Goal: Task Accomplishment & Management: Complete application form

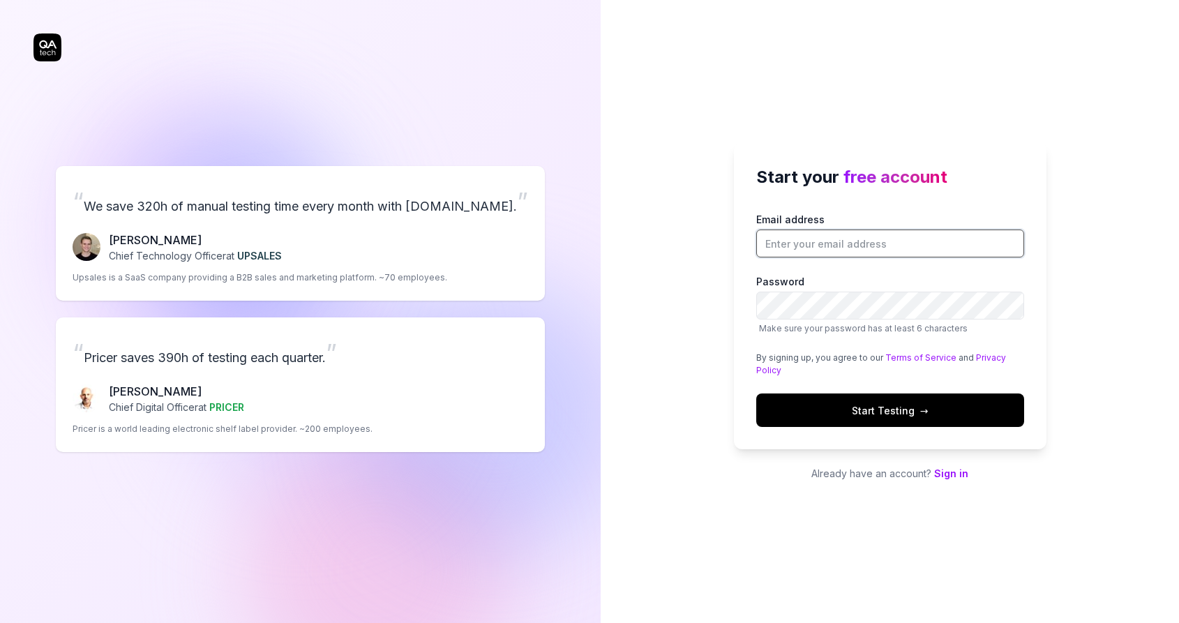
click at [820, 251] on input "Email address" at bounding box center [890, 243] width 268 height 28
click at [42, 42] on div "“ We save 320h of manual testing time every month with [DOMAIN_NAME]. ” [PERSON…" at bounding box center [299, 308] width 533 height 561
click at [845, 239] on input "Email address" at bounding box center [890, 243] width 268 height 28
type input "Noah.engdahl@genero.se"
click at [746, 305] on div "Start your free account Email address Noah.engdahl@genero.se Password Make sure…" at bounding box center [890, 295] width 312 height 307
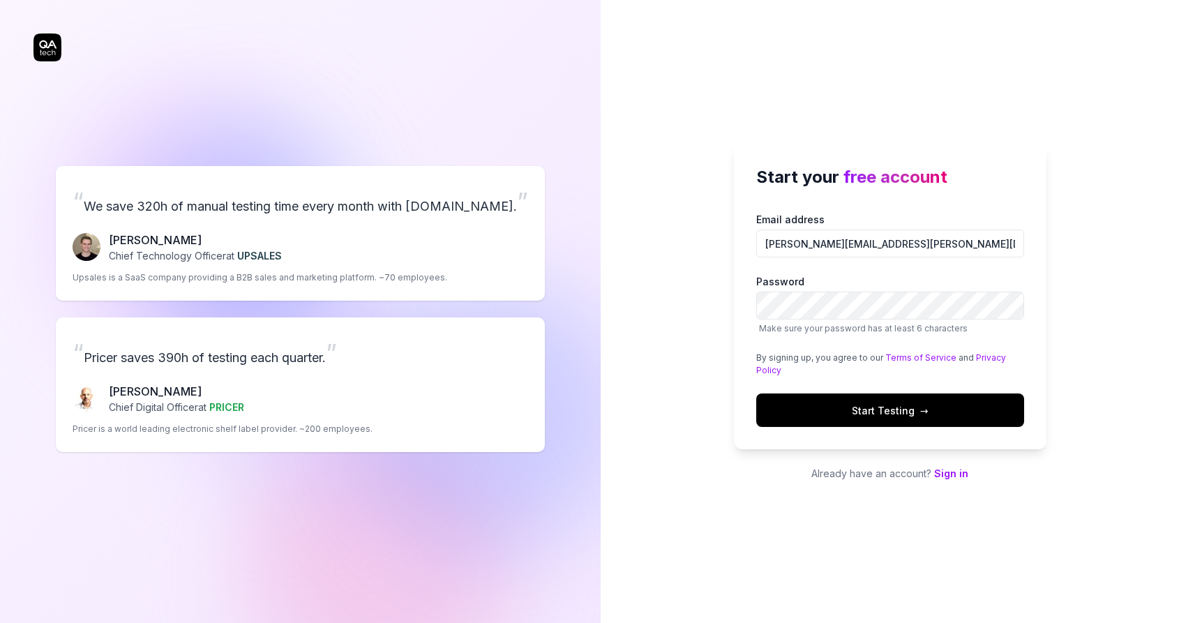
click at [689, 304] on div "Start your free account Email address Noah.engdahl@genero.se Password Make sure…" at bounding box center [889, 311] width 578 height 623
click at [458, 310] on div "“ We save 320h of manual testing time every month with QA.tech. ” Fredrik Seidl…" at bounding box center [589, 311] width 1179 height 623
click at [700, 329] on div "Start your free account Email address Noah.engdahl@genero.se Password Make sure…" at bounding box center [889, 311] width 578 height 623
click at [871, 404] on span "Start Testing →" at bounding box center [889, 410] width 77 height 15
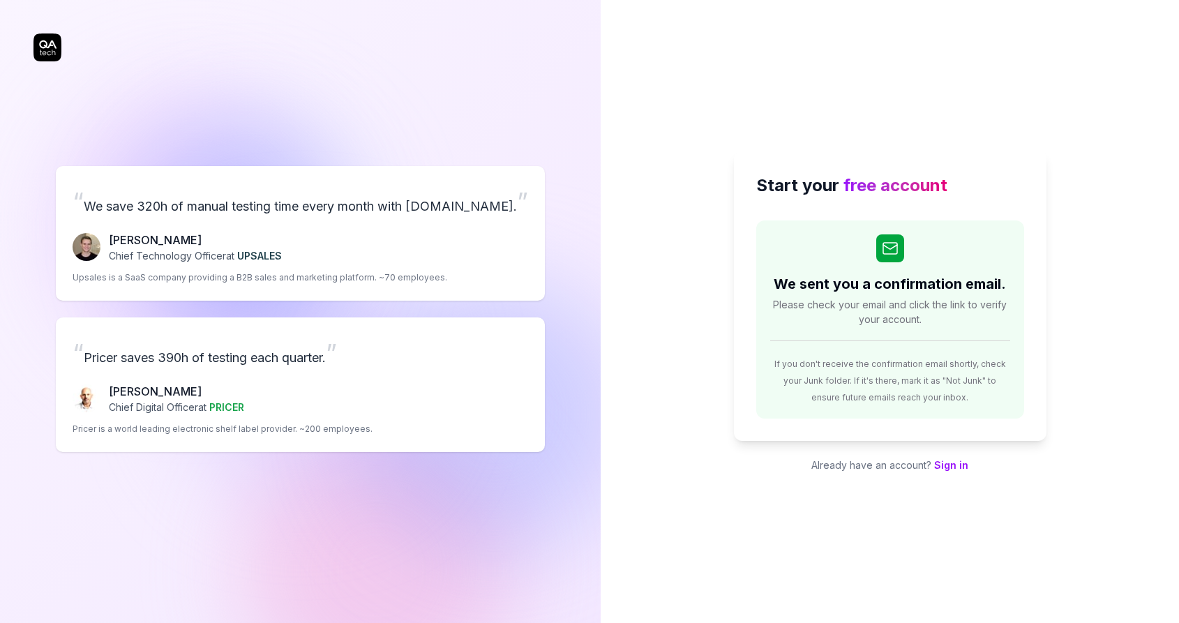
drag, startPoint x: 886, startPoint y: 317, endPoint x: 878, endPoint y: 318, distance: 8.5
click at [887, 317] on span "Please check your email and click the link to verify your account." at bounding box center [890, 311] width 240 height 29
click at [46, 47] on div "“ We save 320h of manual testing time every month with [DOMAIN_NAME]. ” [PERSON…" at bounding box center [299, 308] width 533 height 561
click at [46, 45] on div "“ We save 320h of manual testing time every month with [DOMAIN_NAME]. ” [PERSON…" at bounding box center [299, 308] width 533 height 561
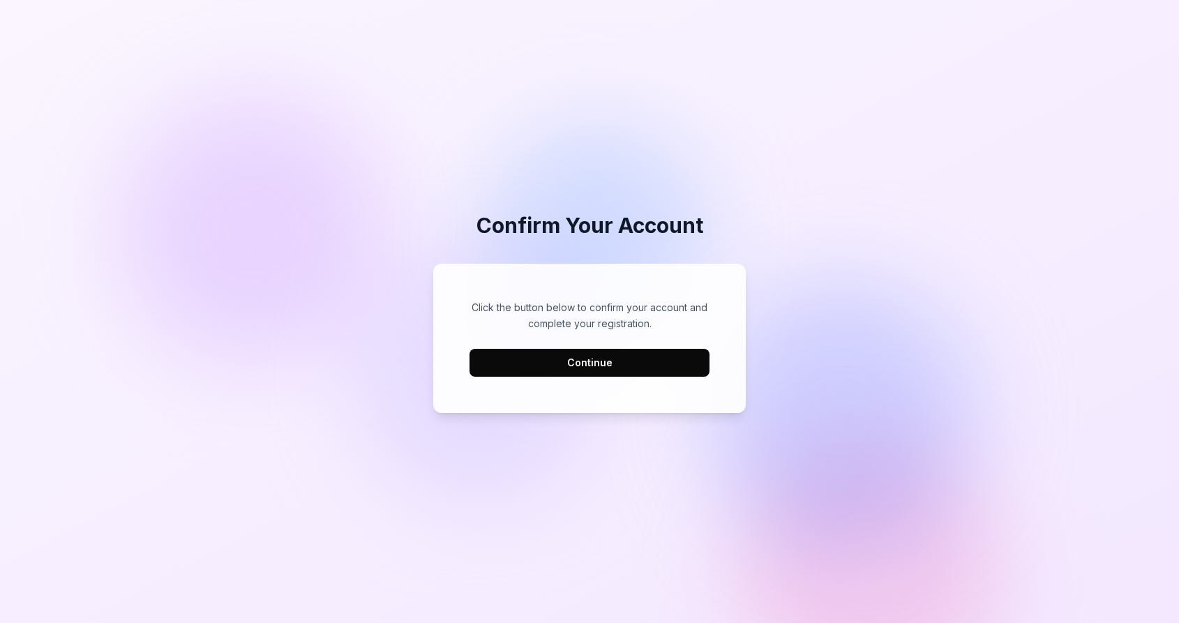
click at [570, 368] on button "Continue" at bounding box center [589, 363] width 240 height 28
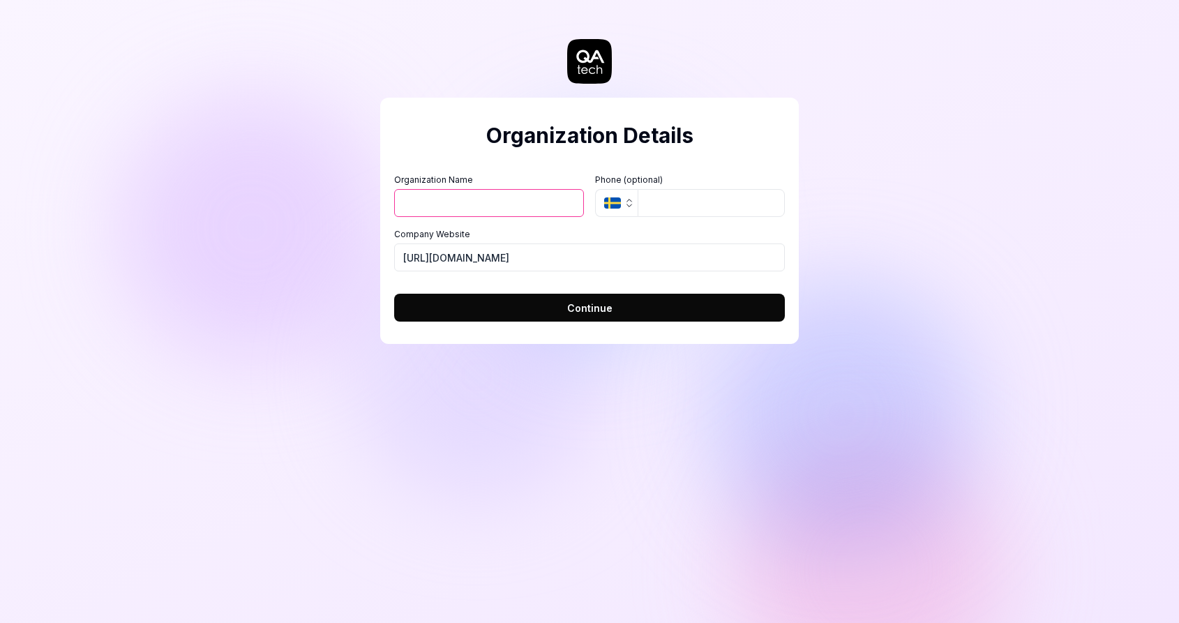
click at [480, 206] on input "Organization Name" at bounding box center [489, 203] width 190 height 28
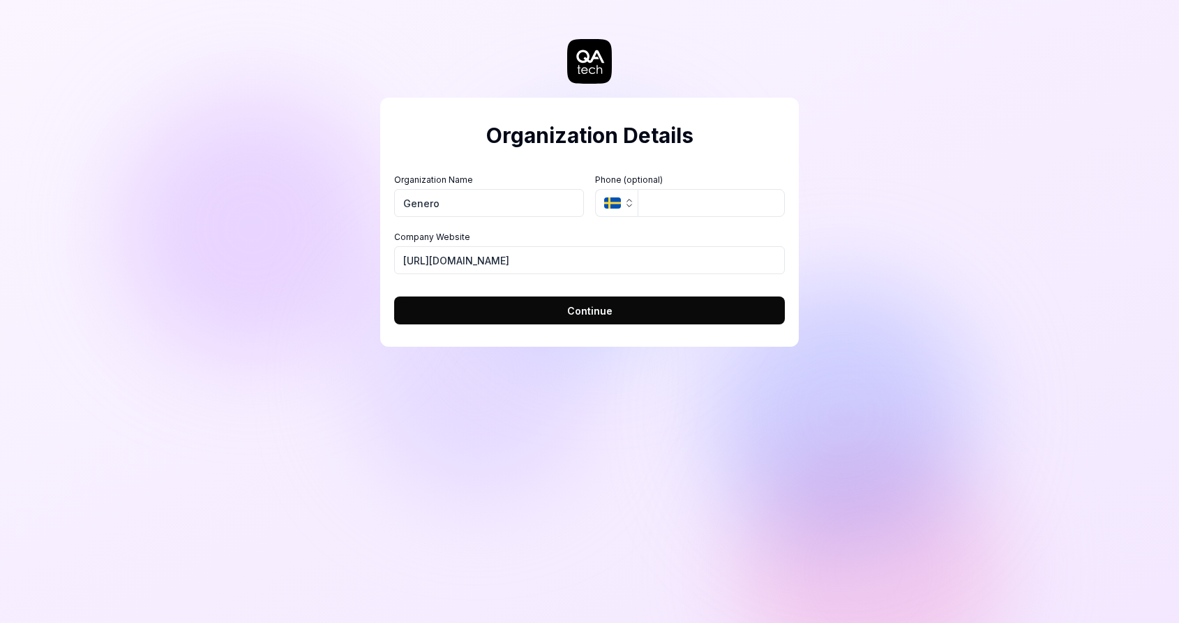
type input "Genero"
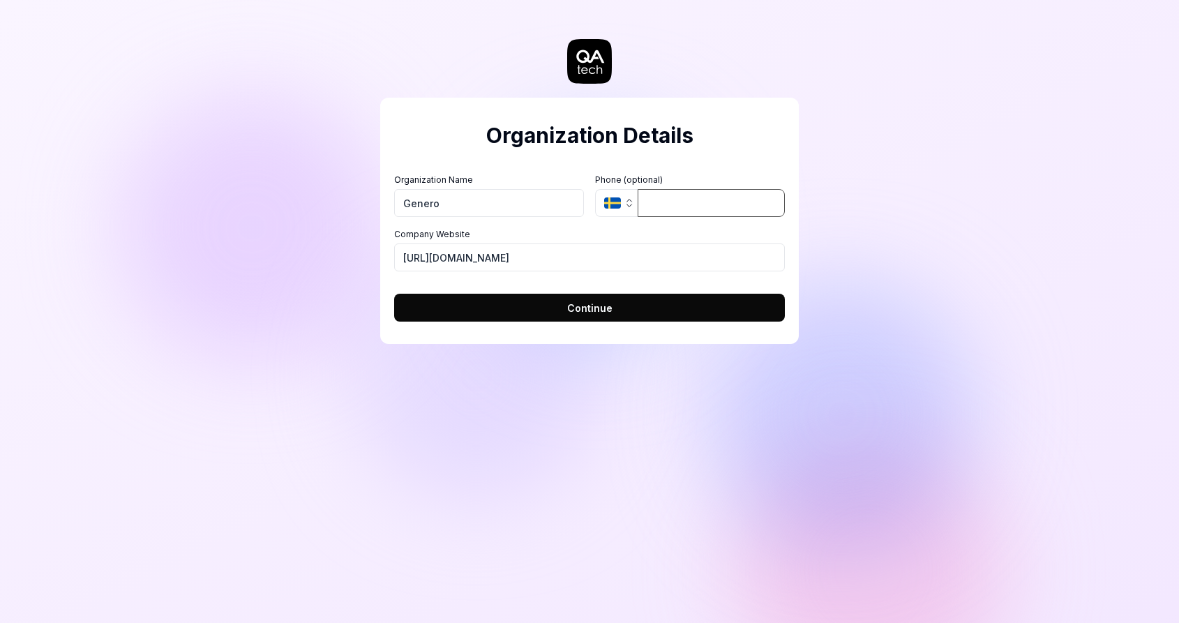
click at [681, 207] on input "tel" at bounding box center [710, 203] width 147 height 28
type input "073-030 77 90"
click at [332, 330] on div "Organization Details Organization Name Genero Organization Logo (Square minimum…" at bounding box center [589, 311] width 1179 height 623
click at [439, 318] on button "Continue" at bounding box center [589, 308] width 391 height 28
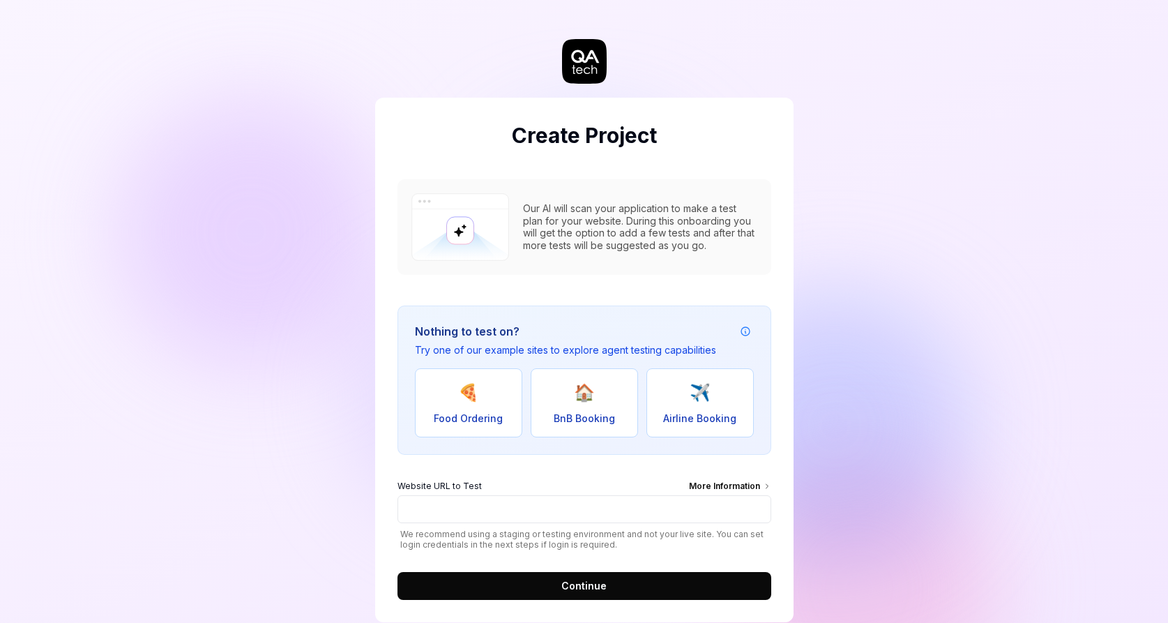
click at [748, 336] on icon "Example attribution information" at bounding box center [745, 331] width 11 height 11
click at [711, 303] on link "https://www.realevals.xyz/" at bounding box center [691, 302] width 91 height 10
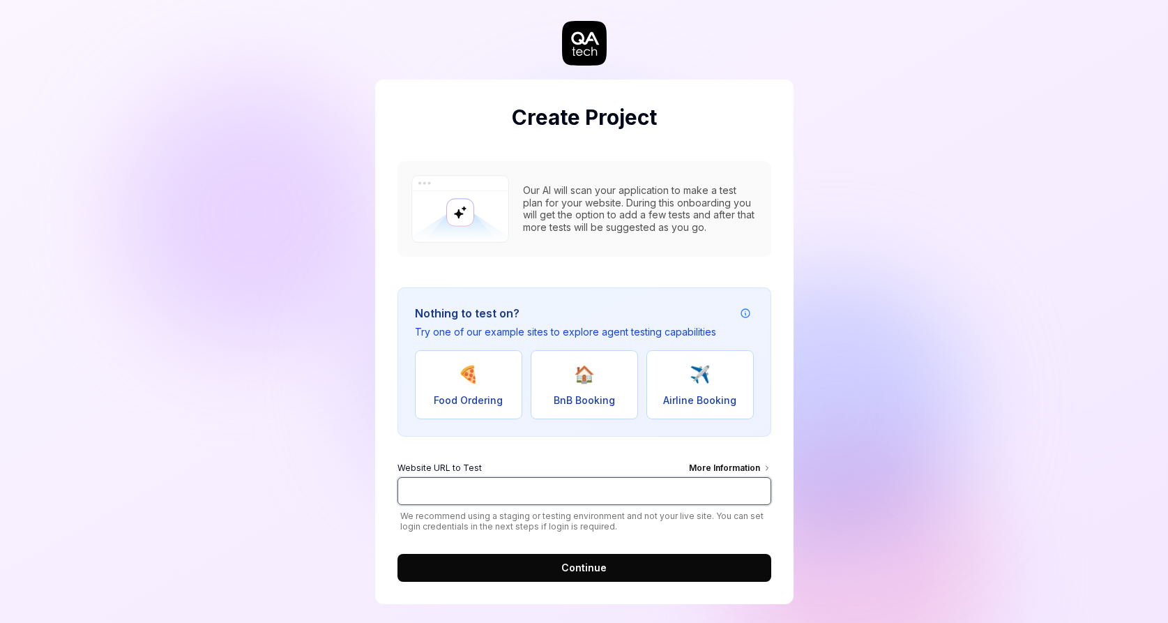
click at [531, 480] on input "Website URL to Test More Information" at bounding box center [585, 491] width 374 height 28
click at [970, 240] on div "Create Project Our AI will scan your application to make a test plan for your w…" at bounding box center [584, 307] width 1168 height 650
click at [471, 374] on span "🍕" at bounding box center [468, 374] width 21 height 25
type input "https://real-dashdish.vercel.app/"
click at [451, 561] on button "Continue" at bounding box center [585, 568] width 374 height 28
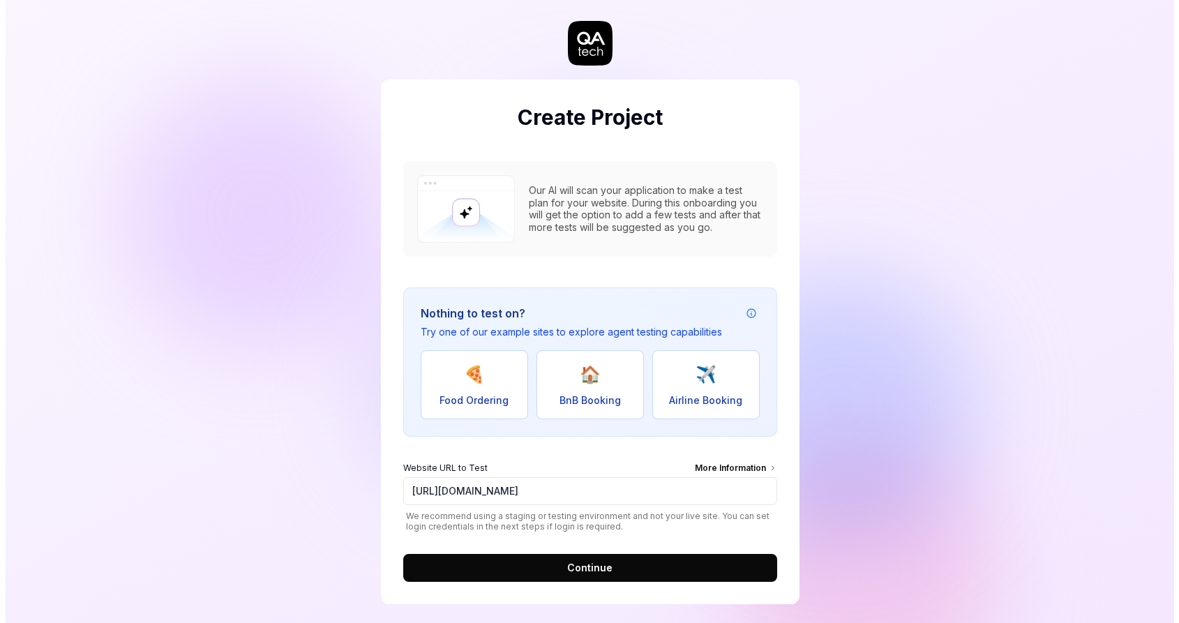
scroll to position [0, 0]
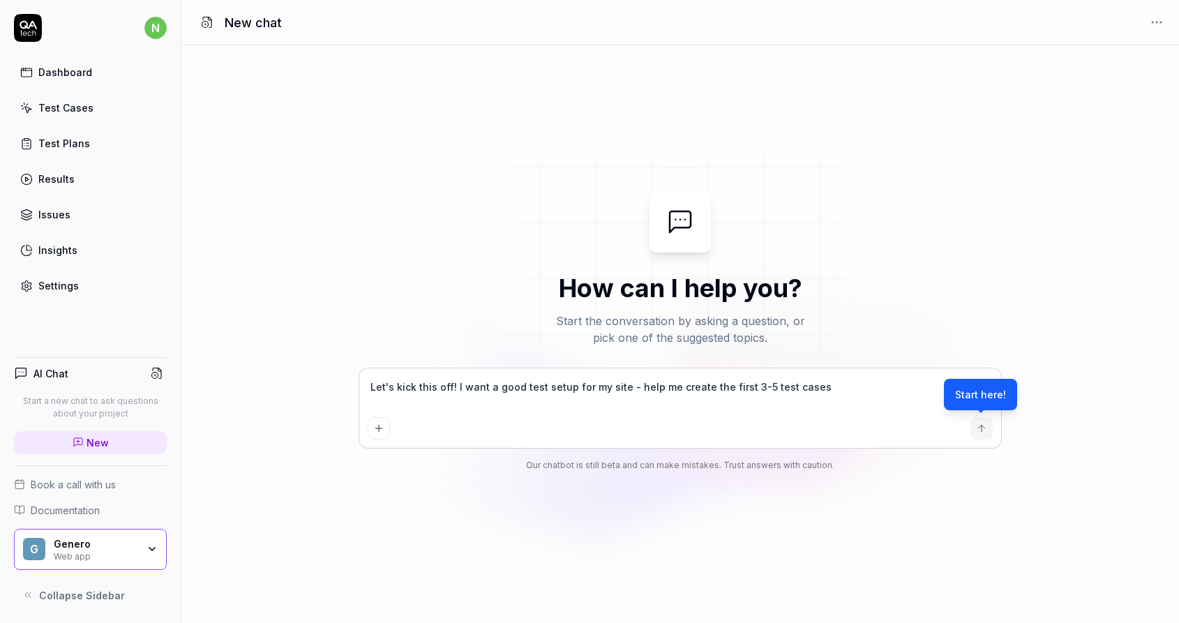
type textarea "*"
click at [58, 292] on div "Settings" at bounding box center [58, 285] width 40 height 15
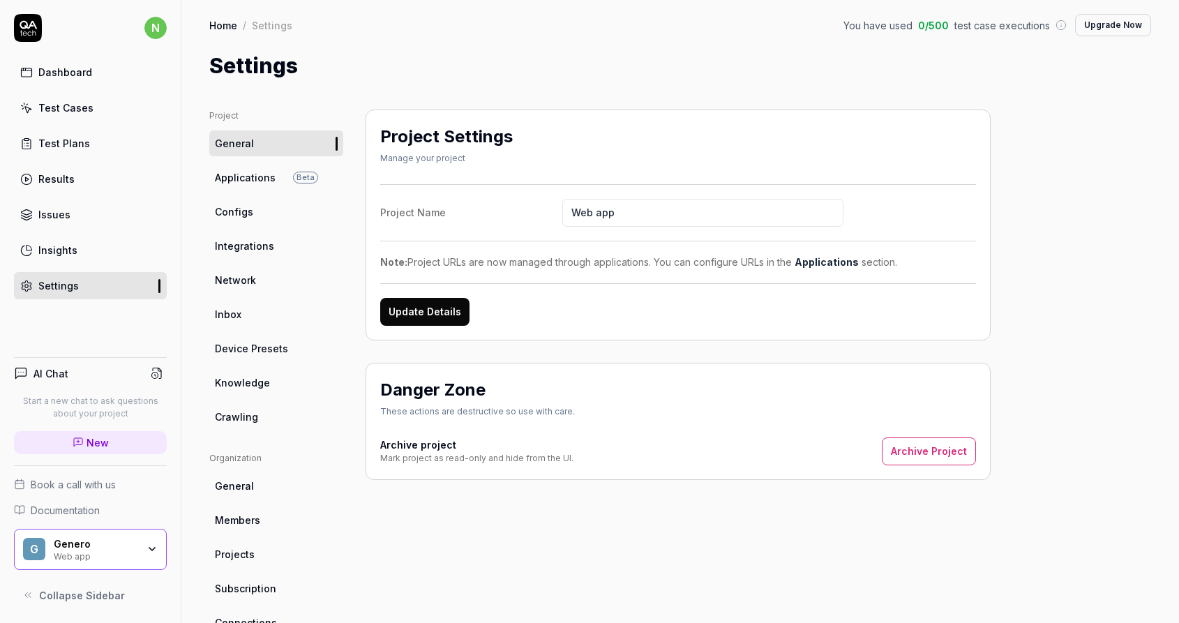
click at [252, 187] on link "Applications Beta" at bounding box center [276, 178] width 134 height 26
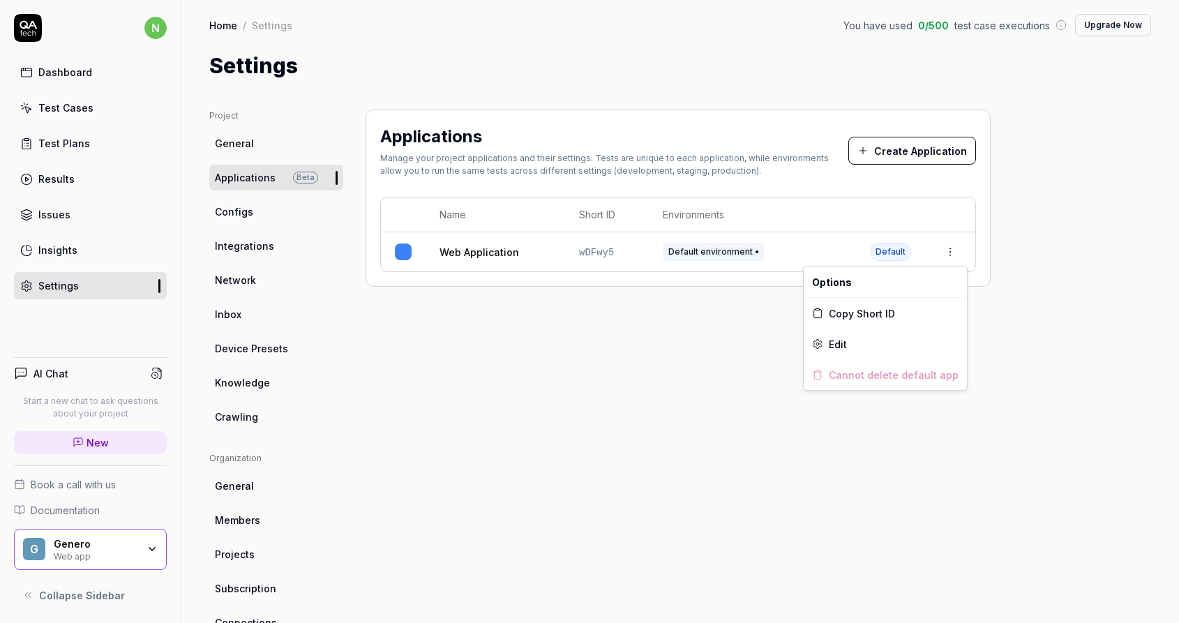
click at [953, 252] on html "n Dashboard Test Cases Test Plans Results Issues Insights Settings AI Chat Star…" at bounding box center [589, 311] width 1179 height 623
click at [842, 352] on div "Edit" at bounding box center [884, 343] width 163 height 31
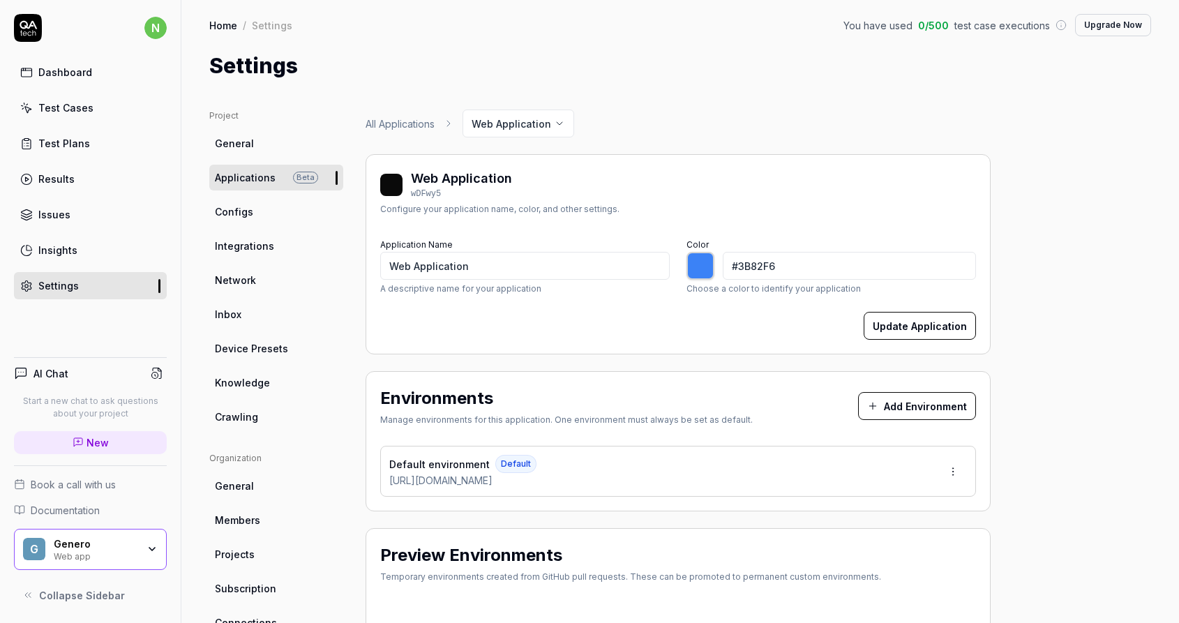
type input "*******"
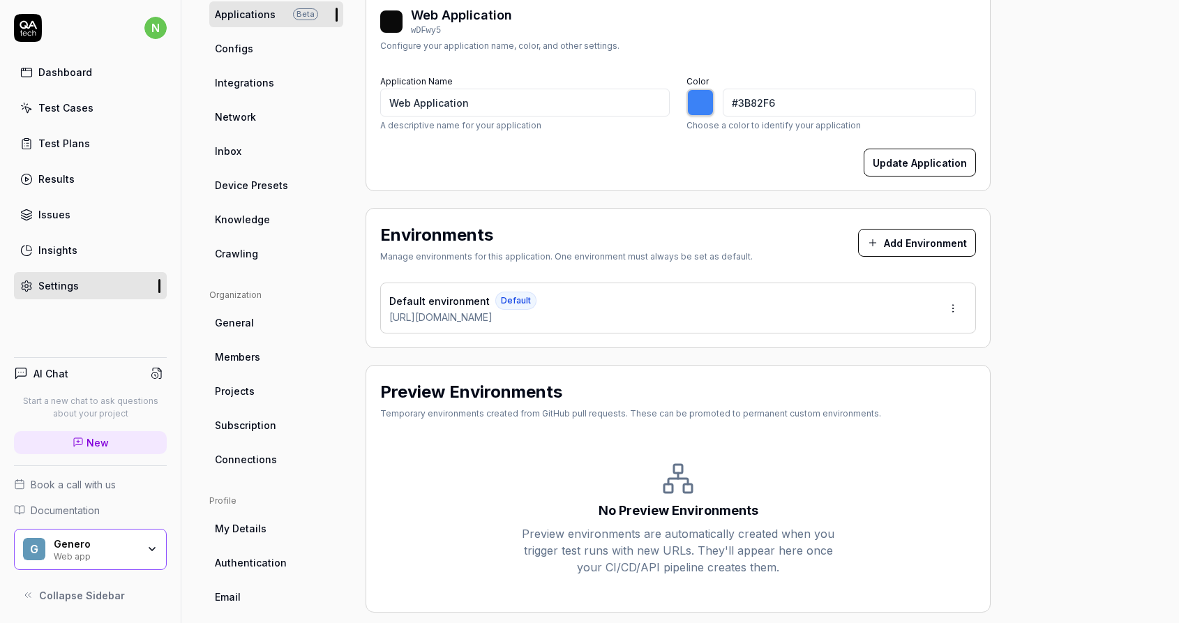
scroll to position [212, 0]
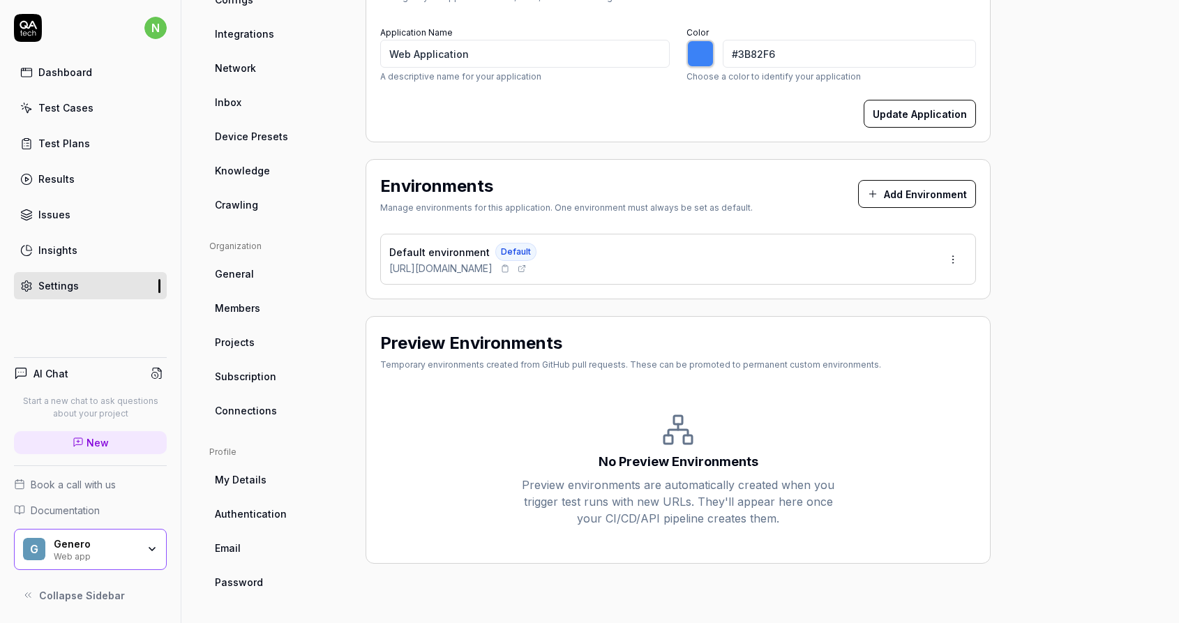
click at [444, 270] on span "https://real-dashdish.vercel.app/" at bounding box center [440, 268] width 103 height 15
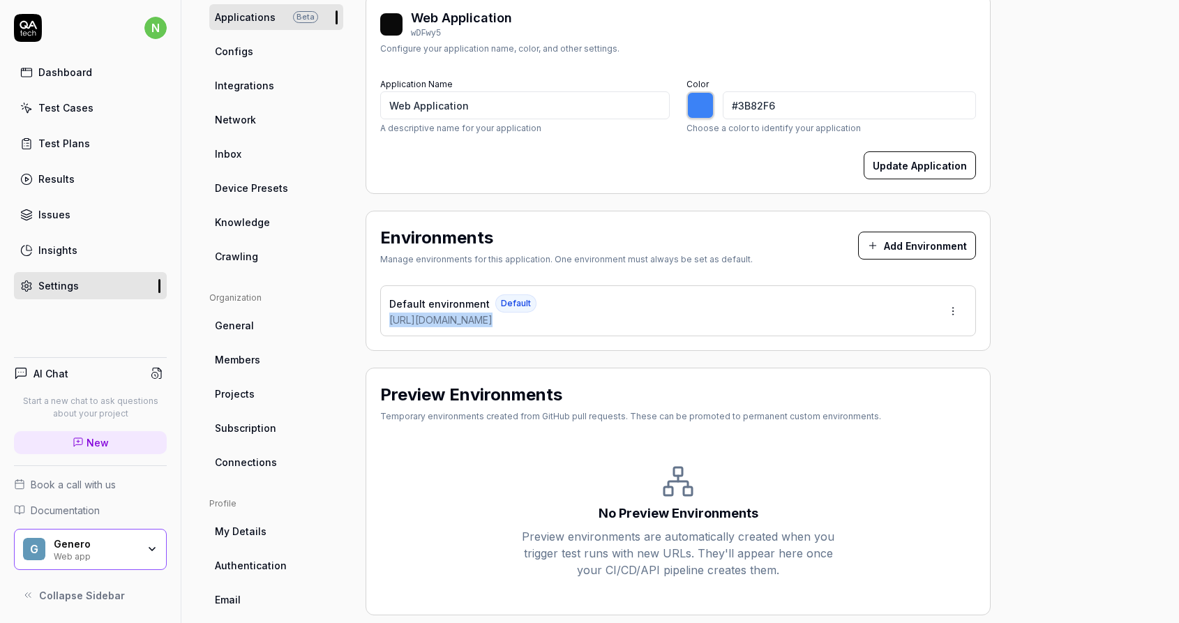
scroll to position [54, 0]
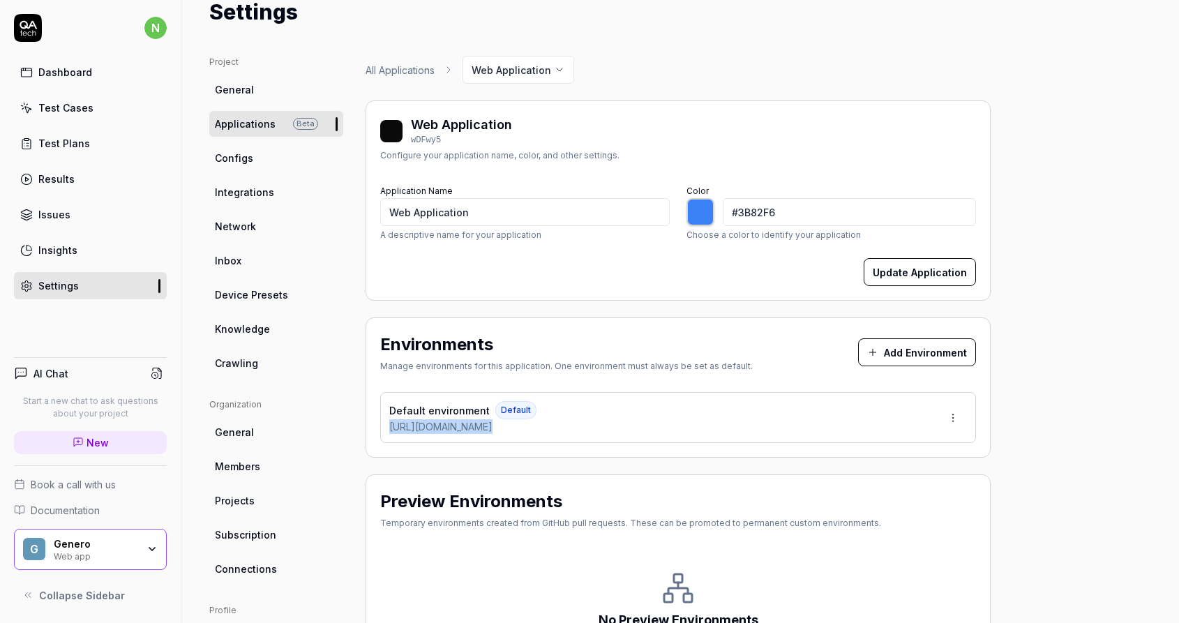
click at [266, 156] on link "Configs" at bounding box center [276, 158] width 134 height 26
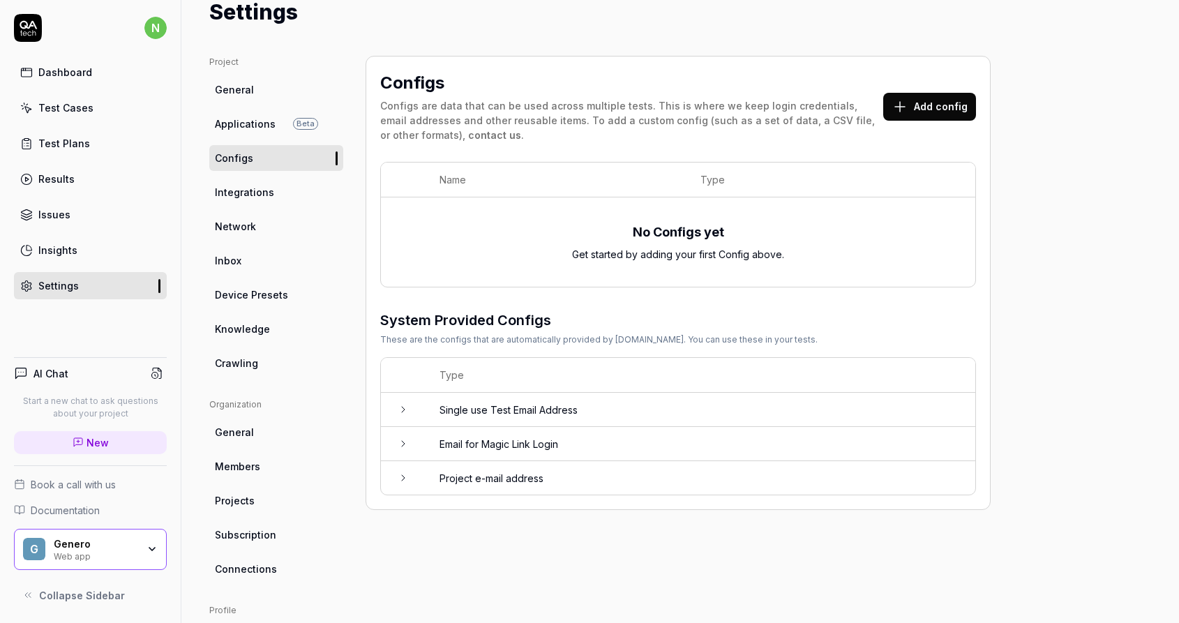
click at [287, 195] on link "Integrations" at bounding box center [276, 192] width 134 height 26
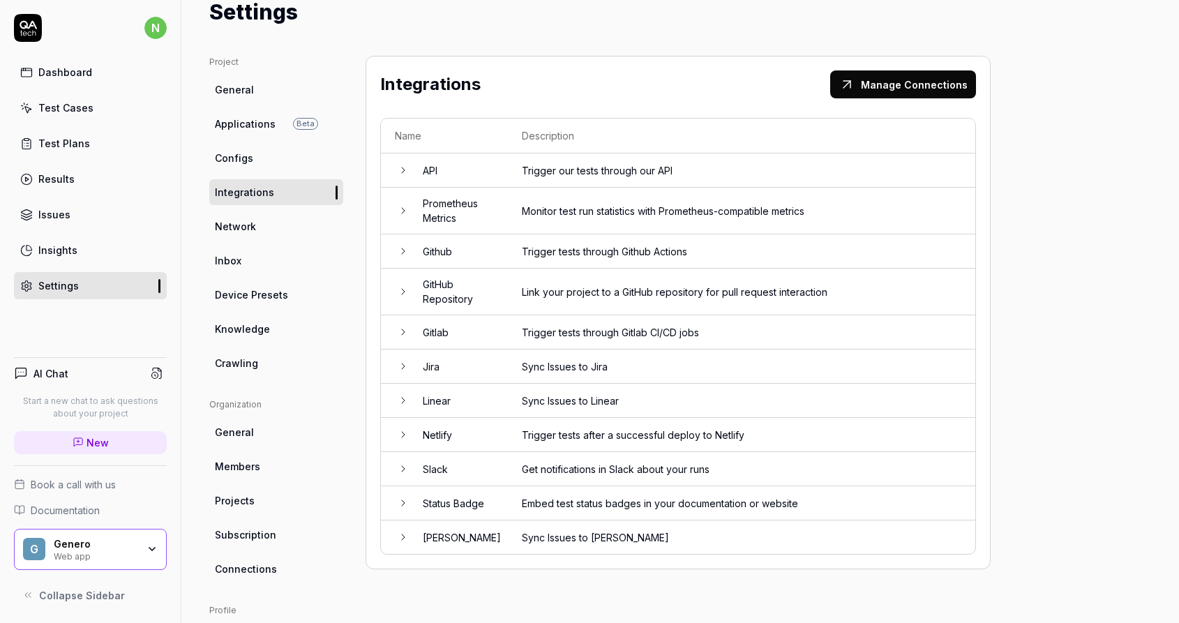
click at [264, 167] on link "Configs" at bounding box center [276, 158] width 134 height 26
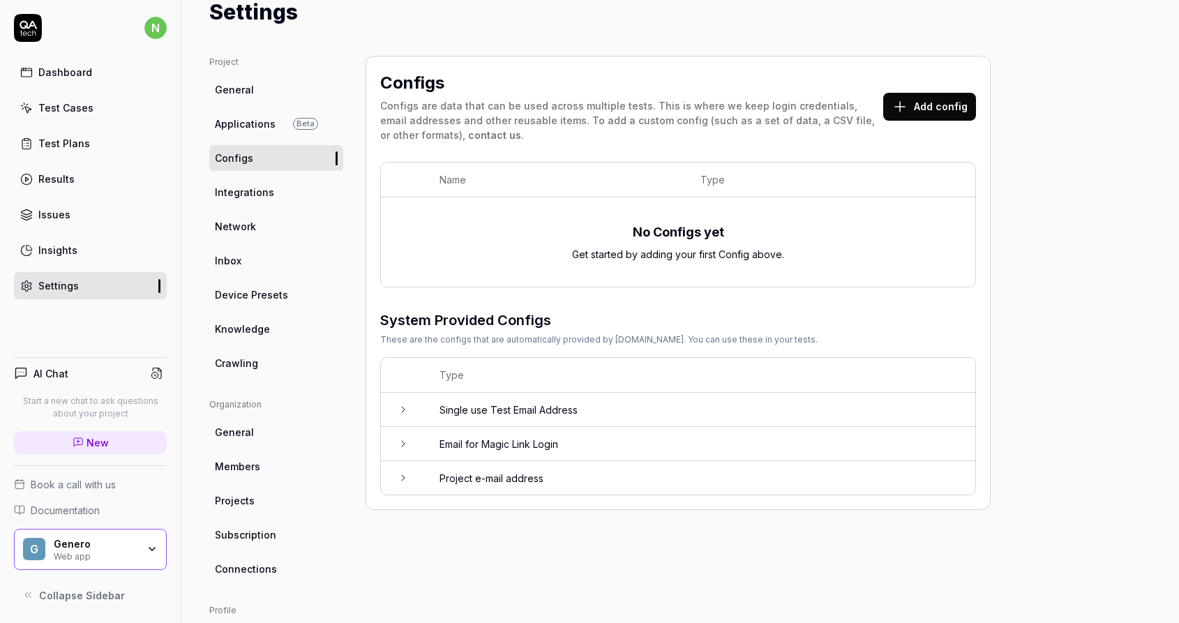
click at [267, 188] on span "Integrations" at bounding box center [244, 192] width 59 height 15
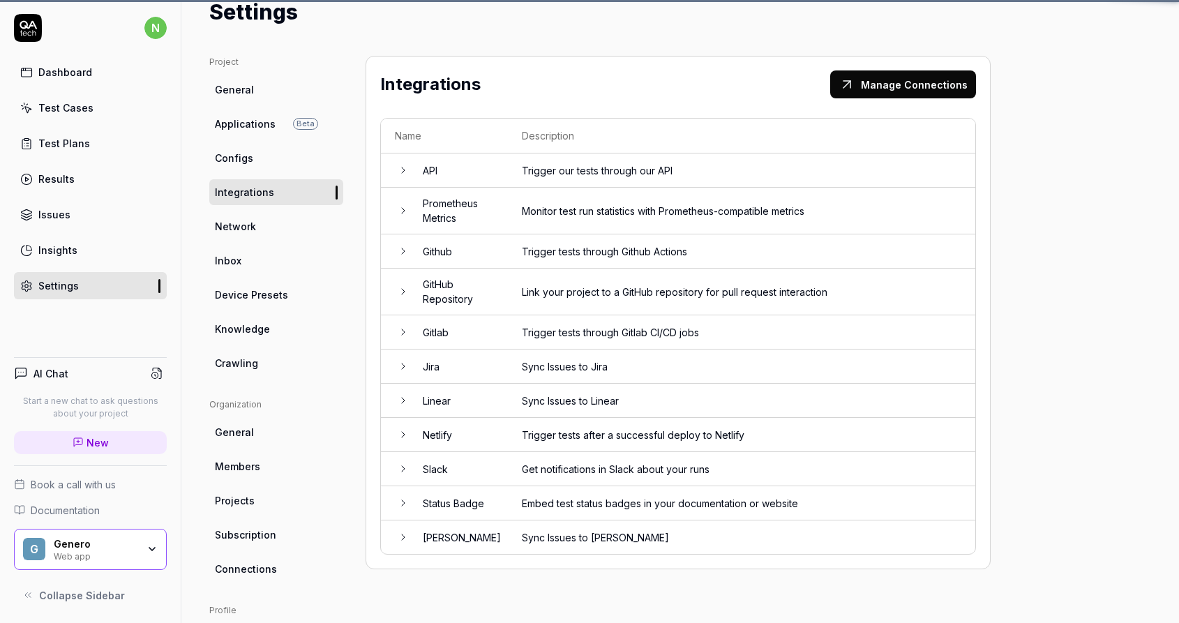
click at [259, 220] on link "Network" at bounding box center [276, 226] width 134 height 26
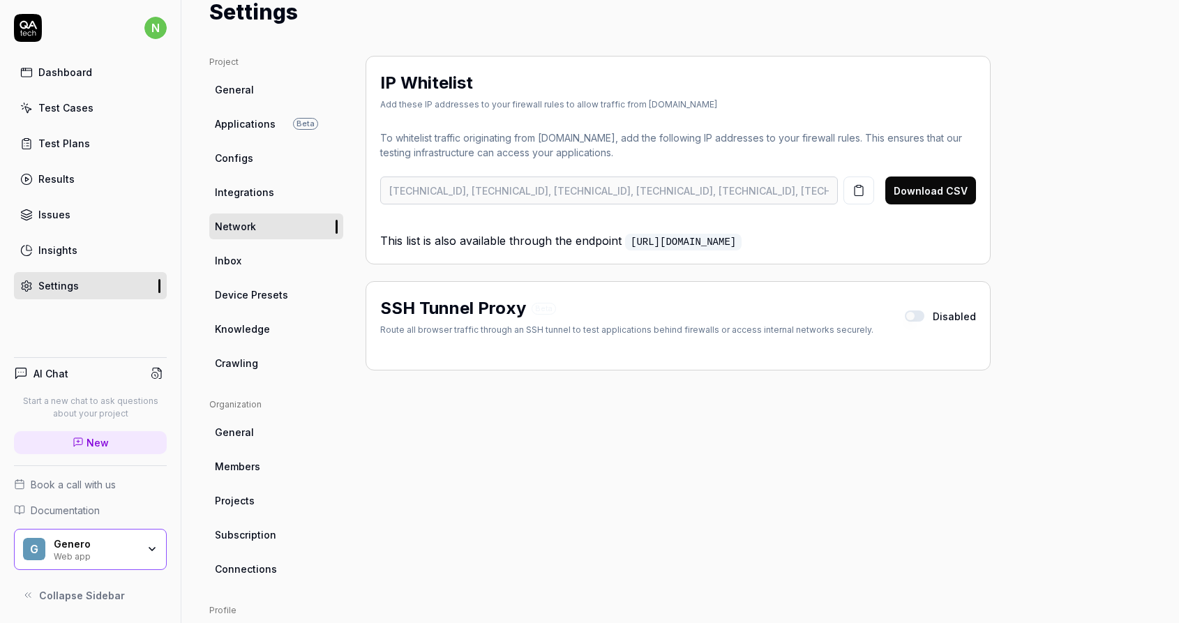
click at [252, 255] on link "Inbox" at bounding box center [276, 261] width 134 height 26
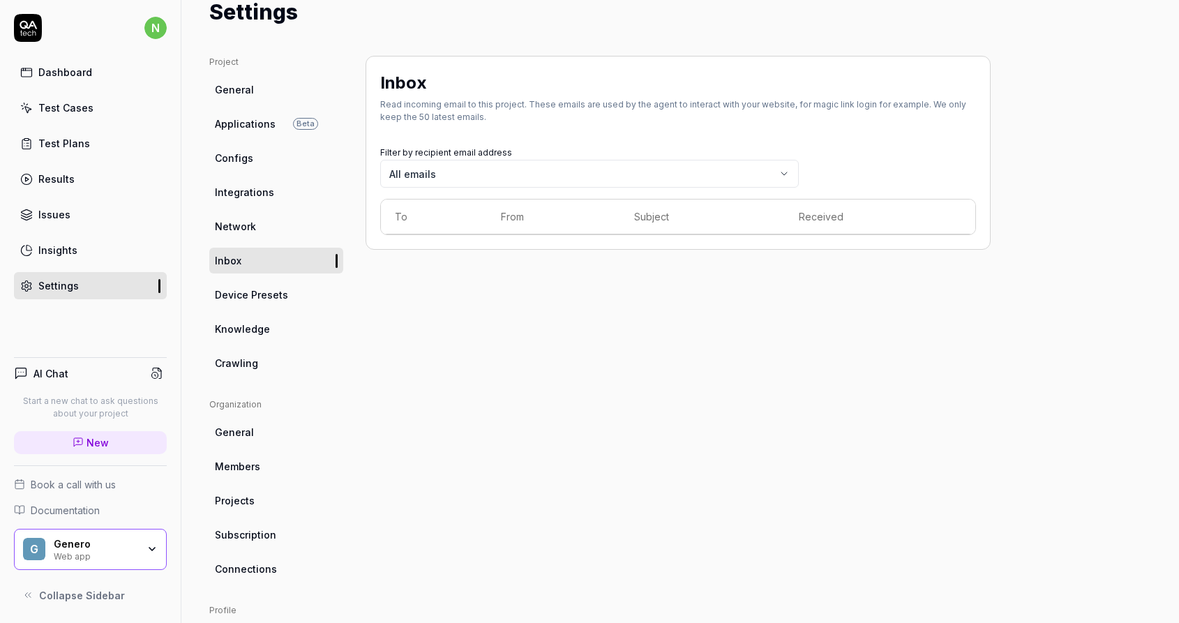
click at [251, 299] on span "Device Presets" at bounding box center [251, 294] width 73 height 15
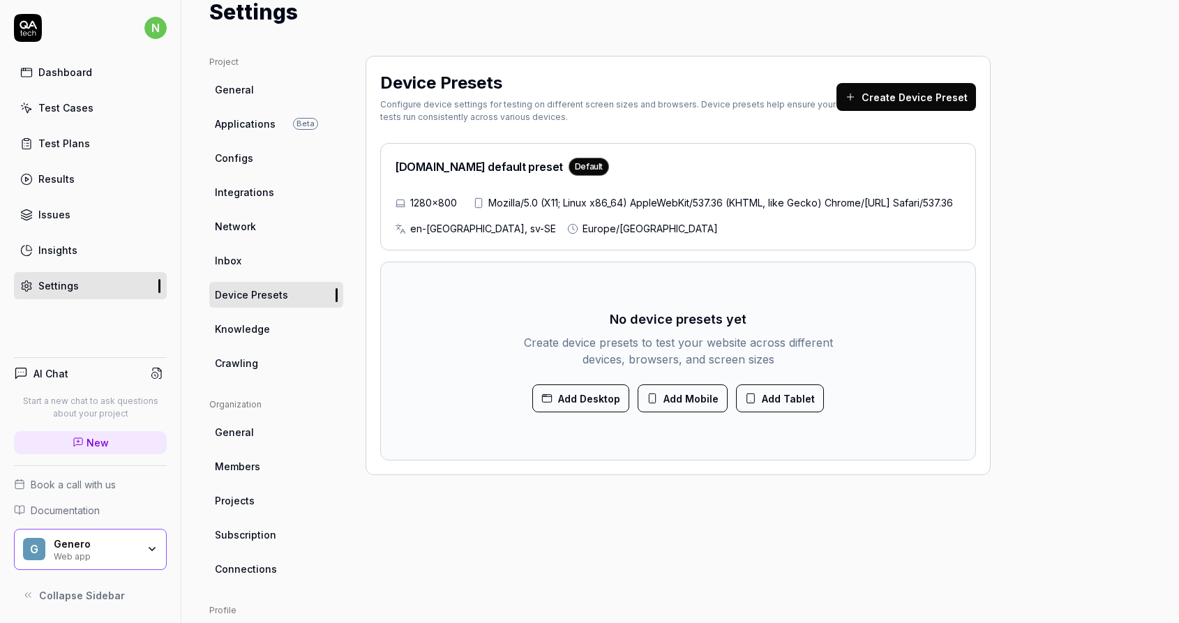
click at [248, 324] on span "Knowledge" at bounding box center [242, 328] width 55 height 15
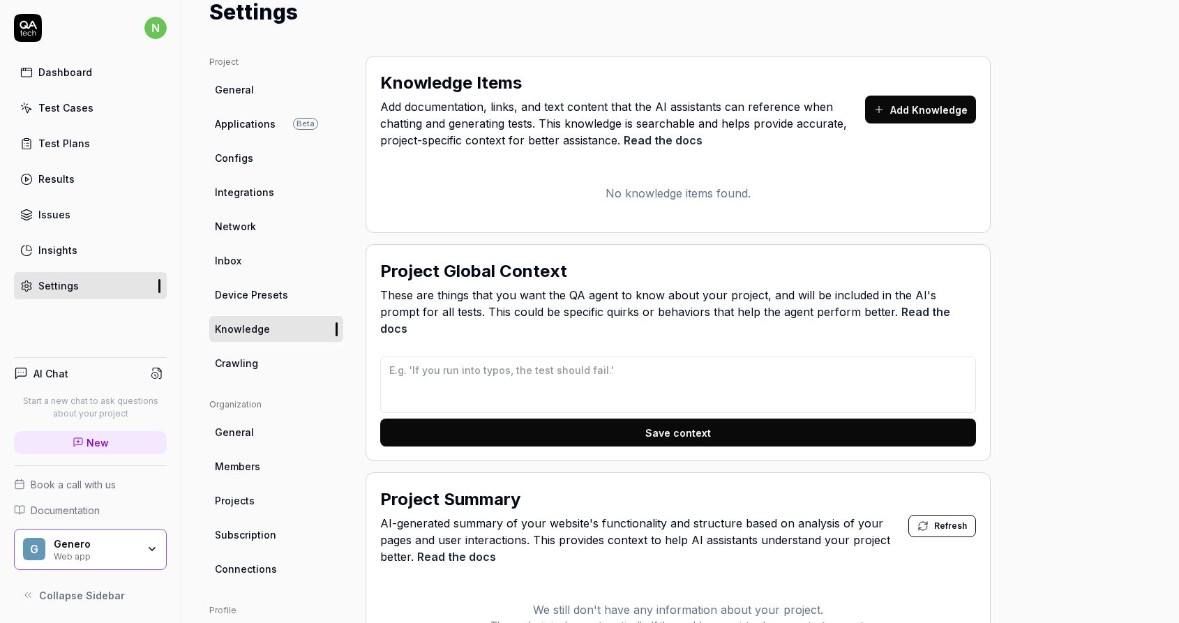
click at [246, 356] on span "Crawling" at bounding box center [236, 363] width 43 height 15
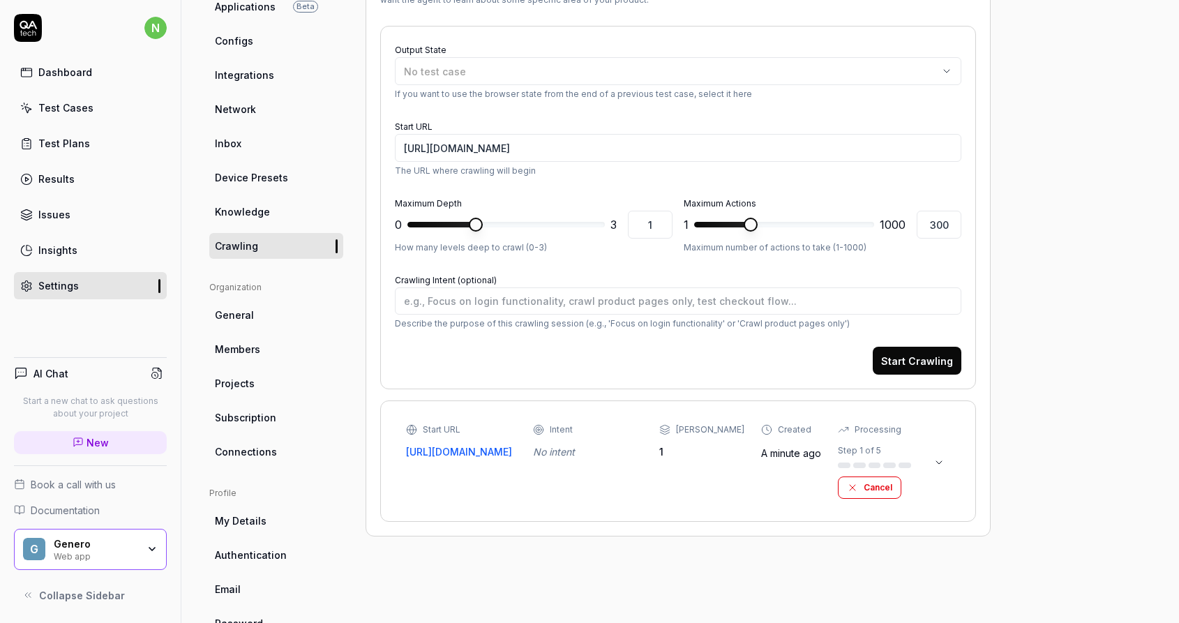
scroll to position [180, 0]
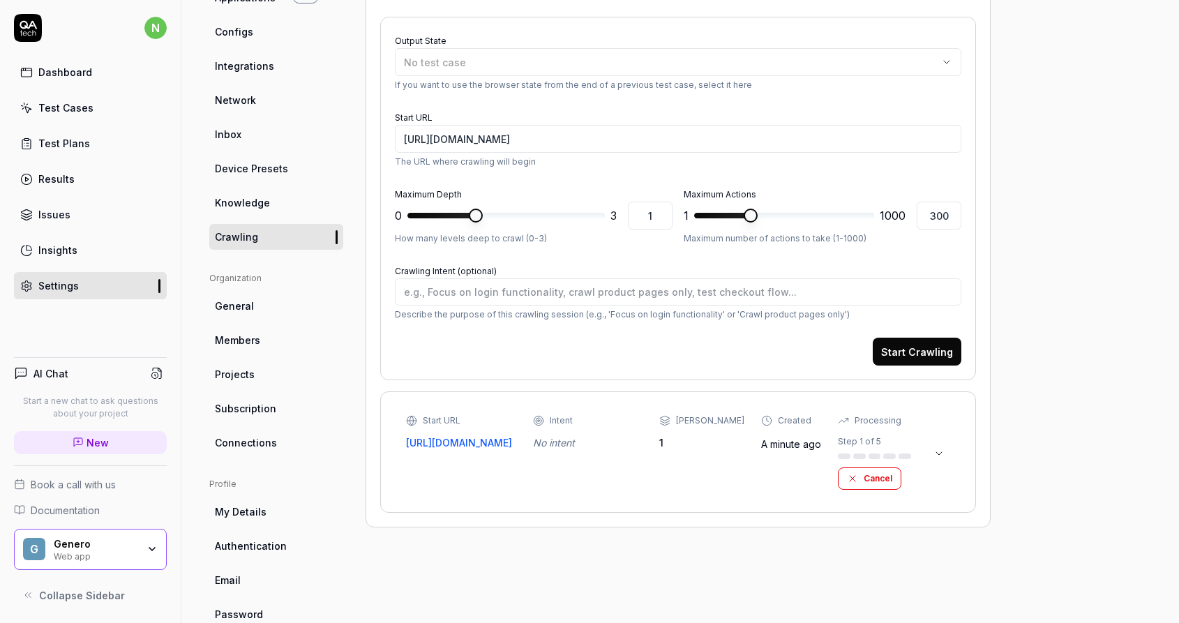
click at [261, 298] on link "General" at bounding box center [276, 306] width 134 height 26
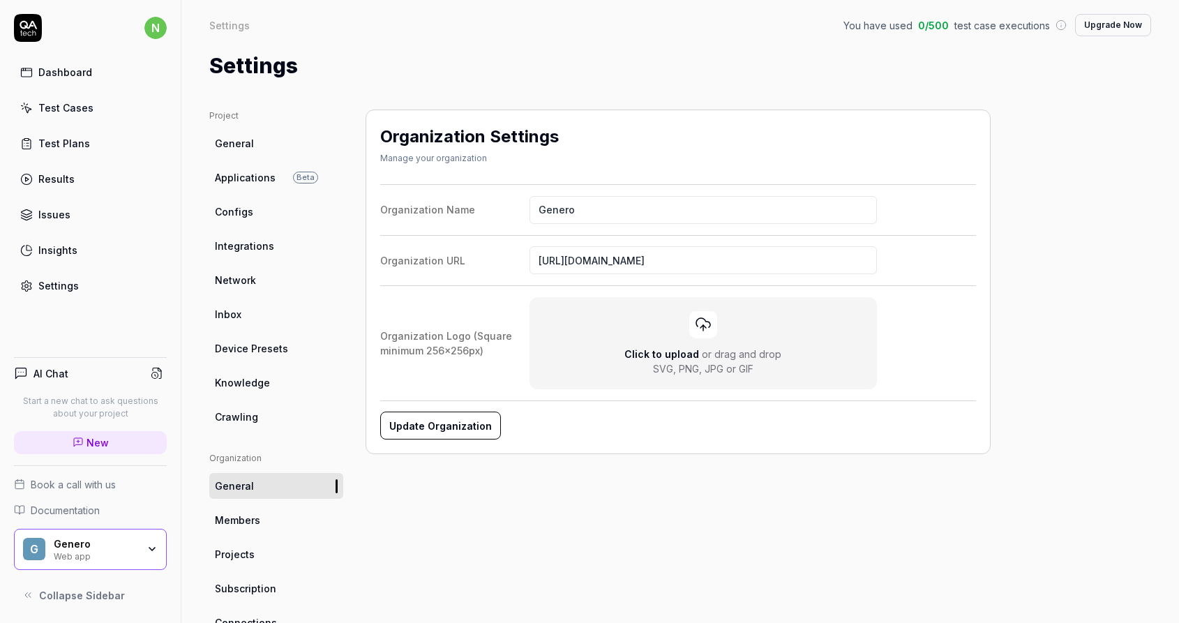
click at [264, 342] on span "Device Presets" at bounding box center [251, 348] width 73 height 15
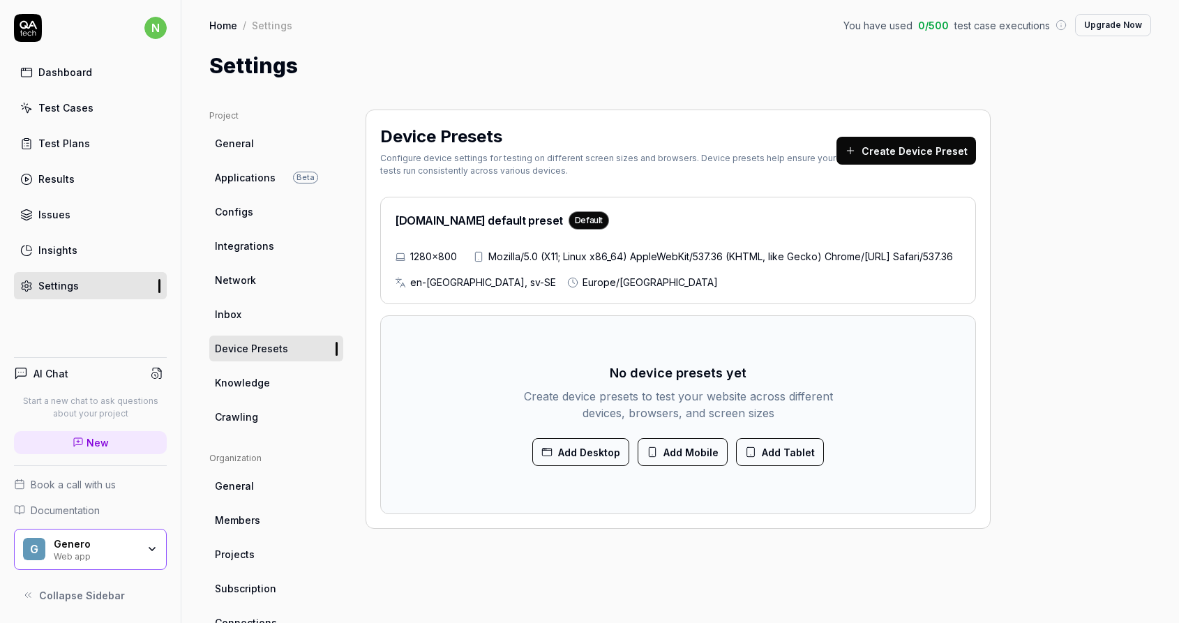
scroll to position [9, 0]
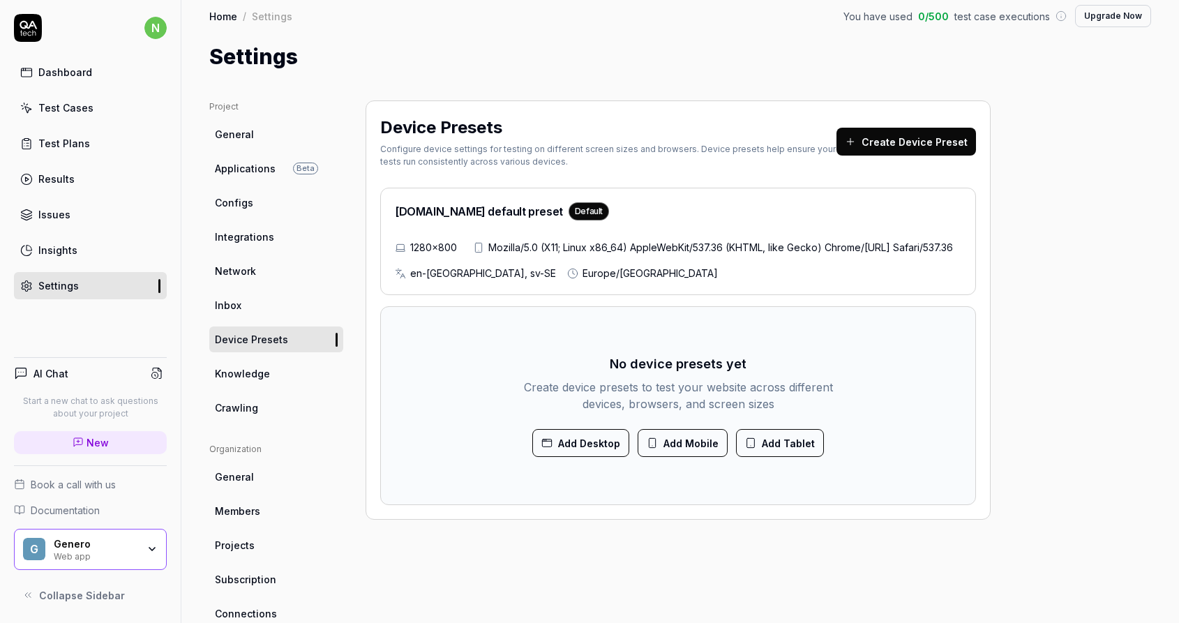
click at [248, 365] on link "Knowledge" at bounding box center [276, 374] width 134 height 26
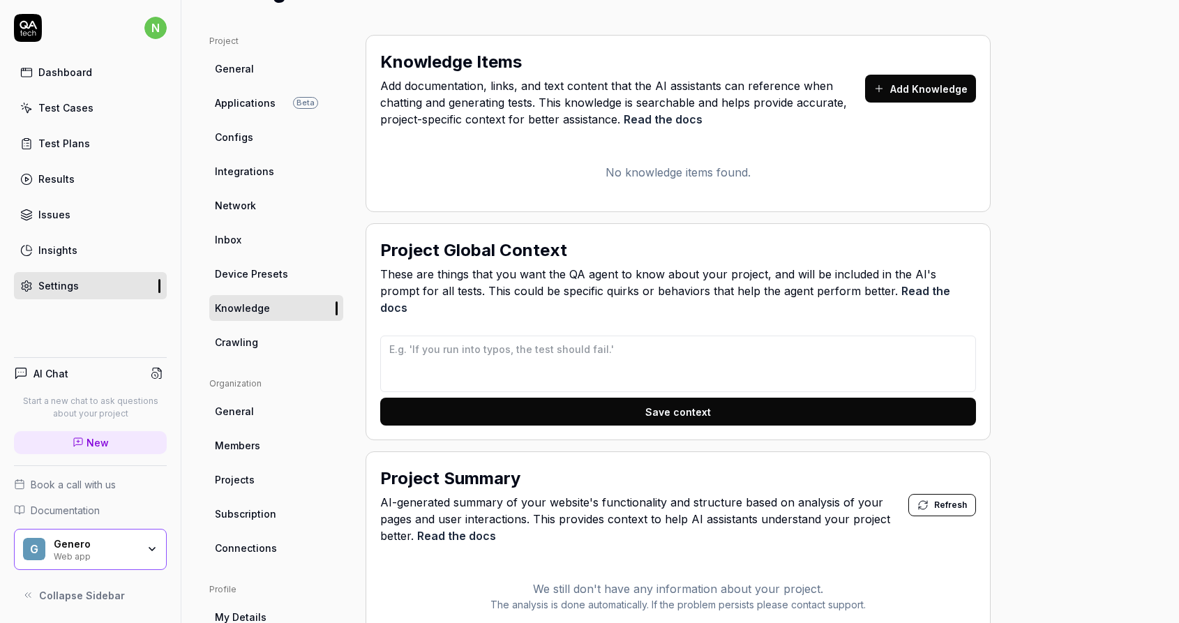
scroll to position [166, 0]
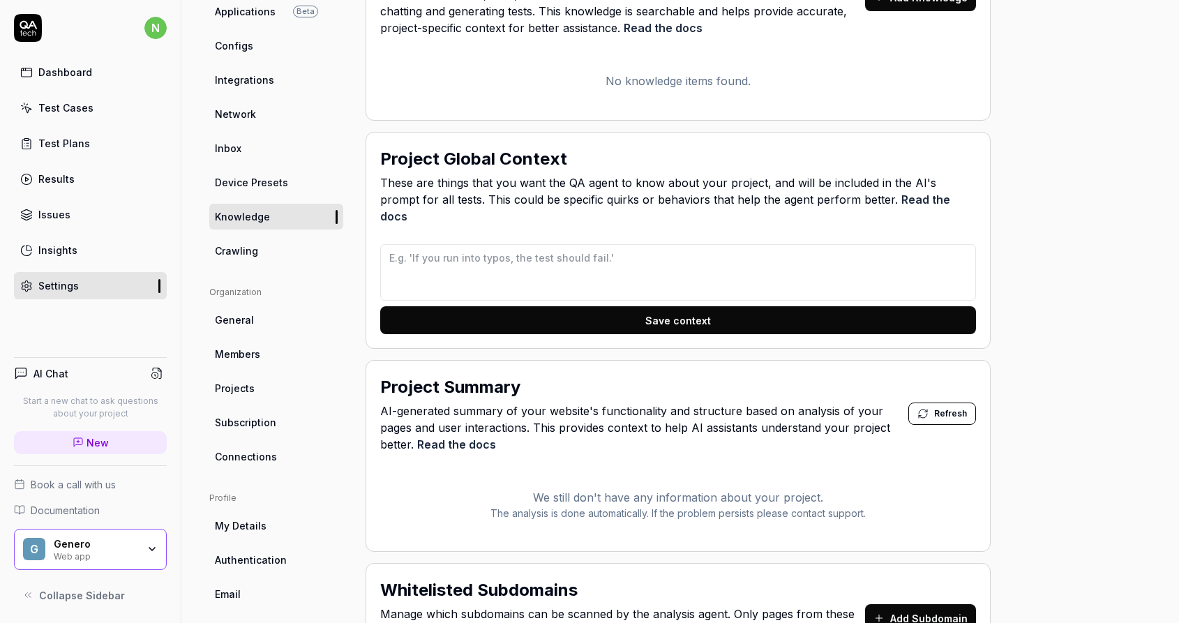
click at [258, 255] on link "Crawling" at bounding box center [276, 251] width 134 height 26
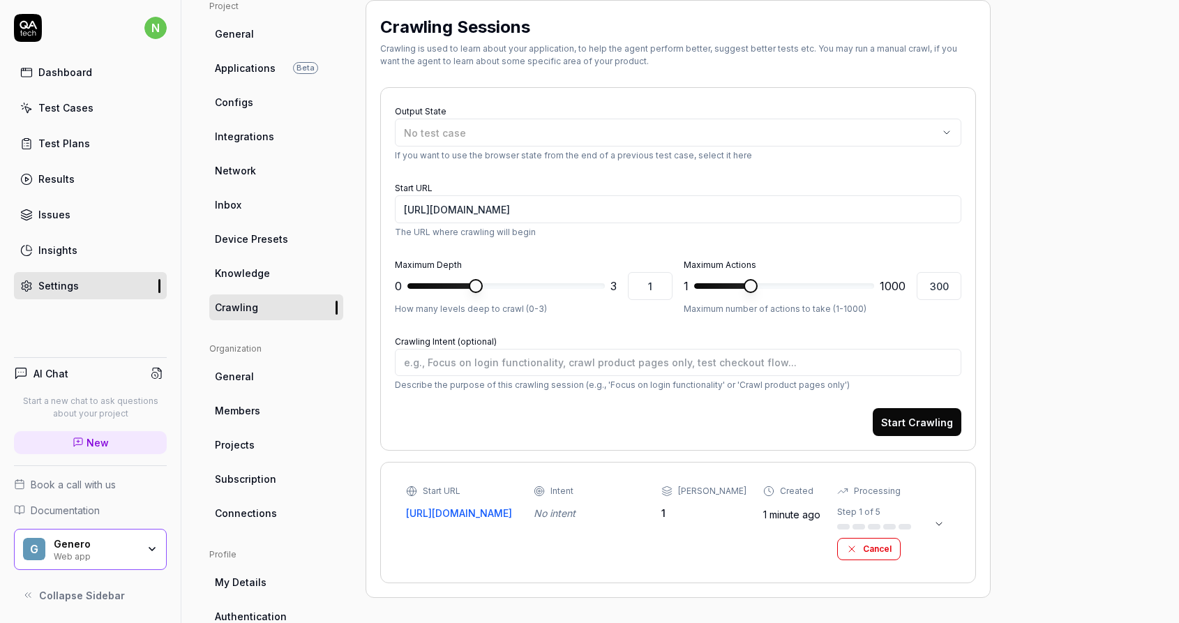
scroll to position [128, 0]
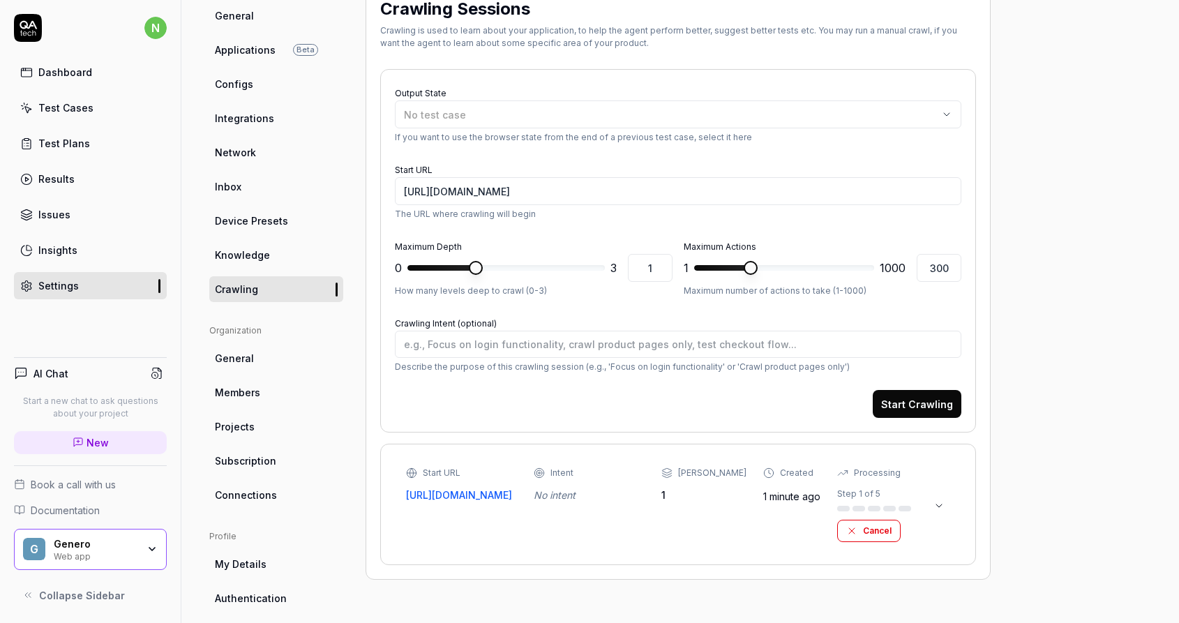
click at [261, 349] on link "General" at bounding box center [276, 358] width 134 height 26
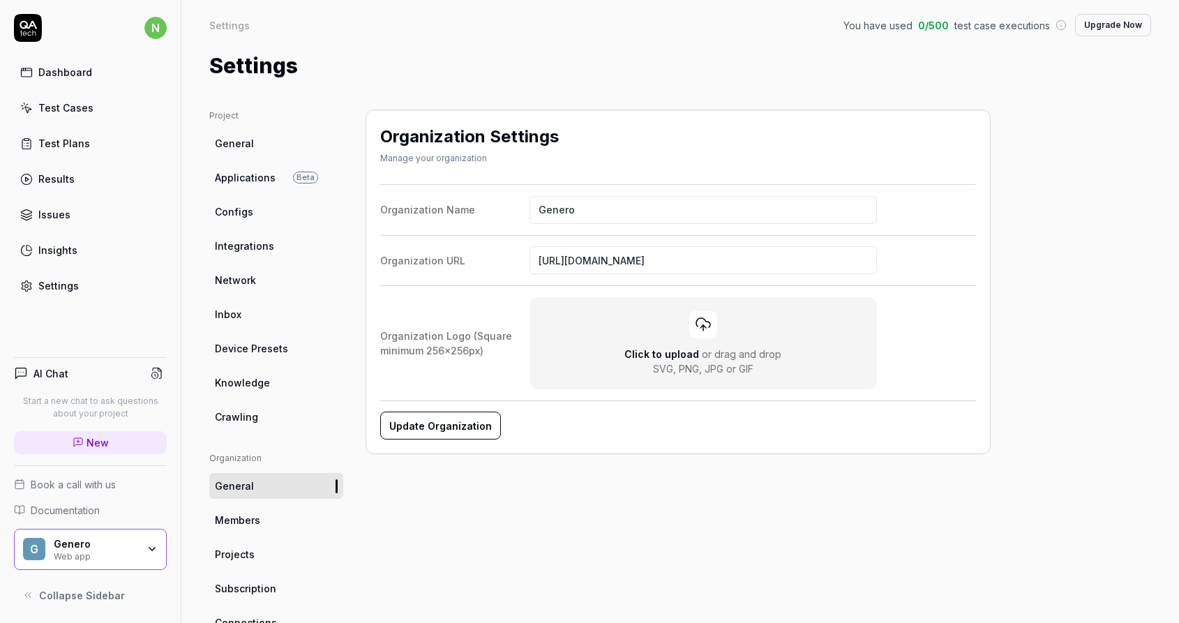
scroll to position [57, 0]
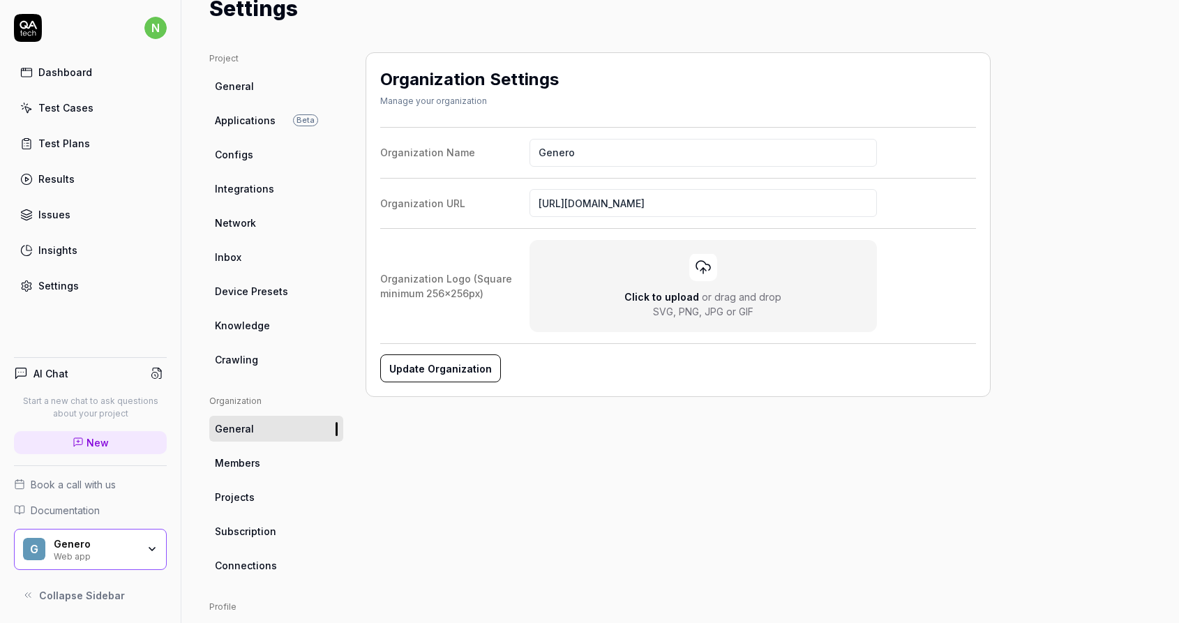
click at [262, 454] on link "Members" at bounding box center [276, 463] width 134 height 26
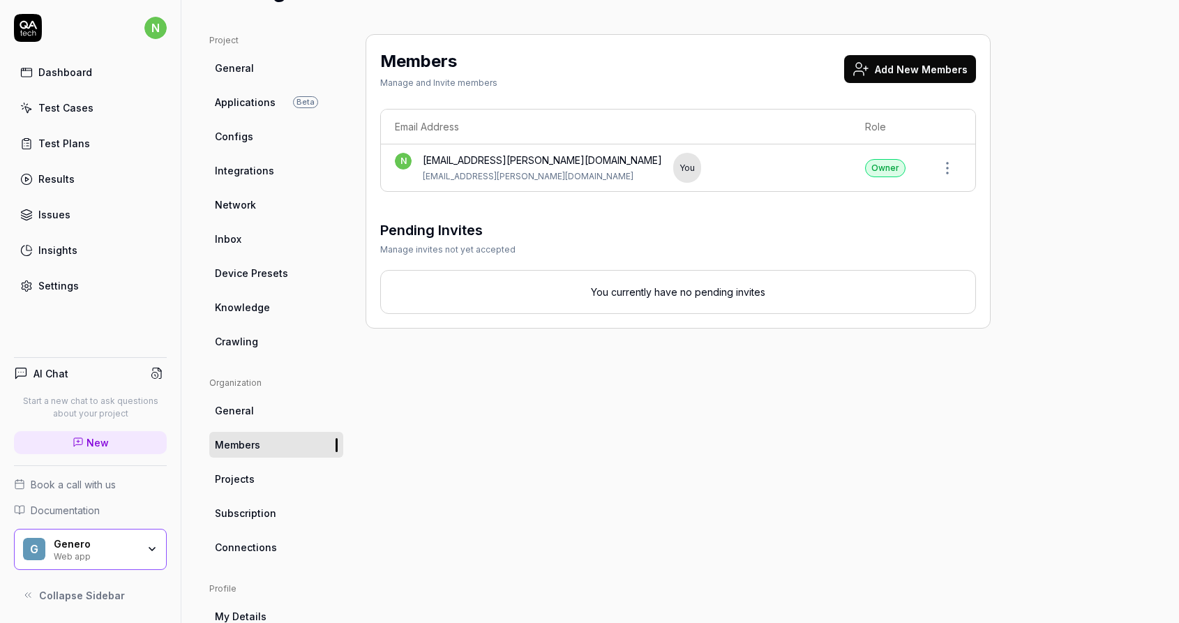
scroll to position [93, 0]
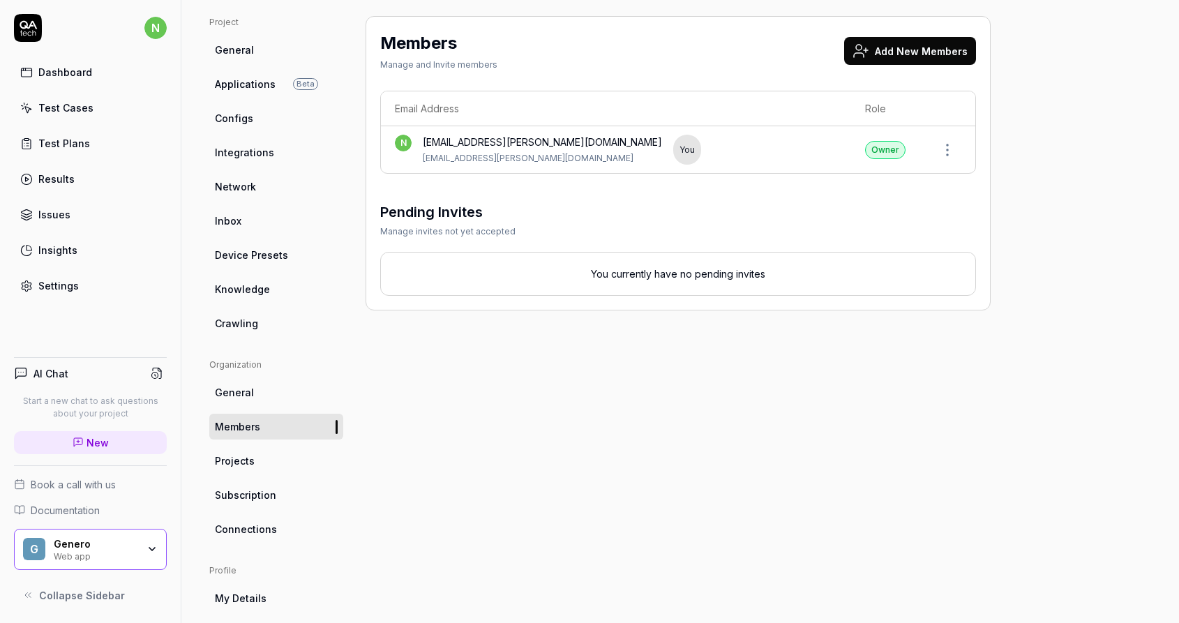
click at [254, 468] on link "Projects" at bounding box center [276, 461] width 134 height 26
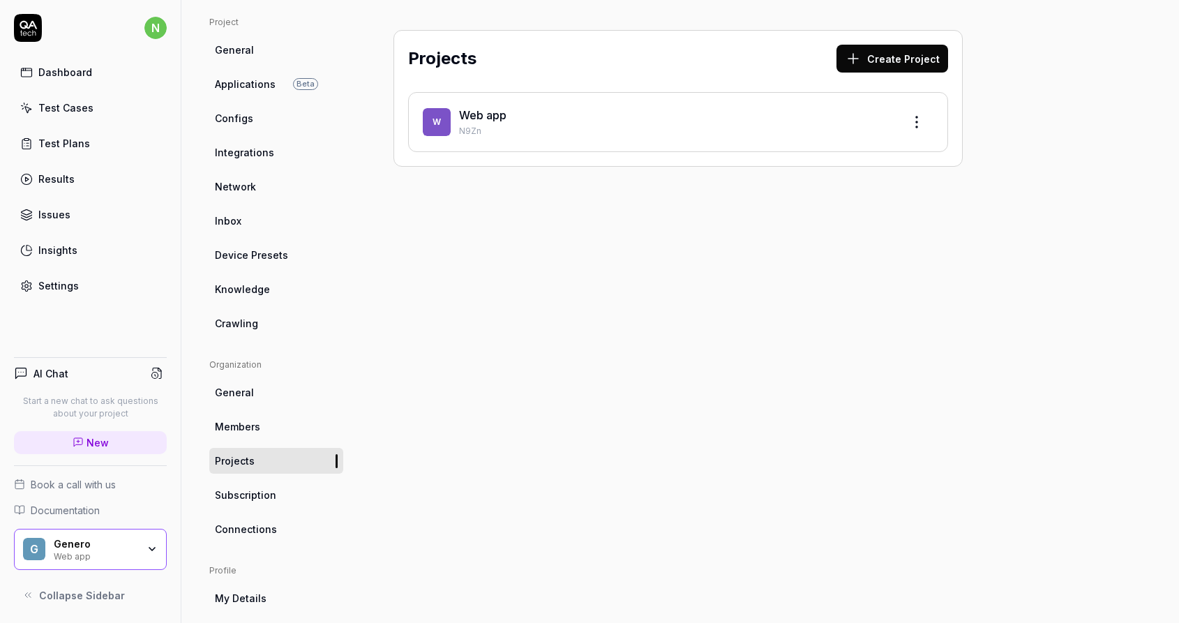
click at [237, 498] on span "Subscription" at bounding box center [245, 494] width 61 height 15
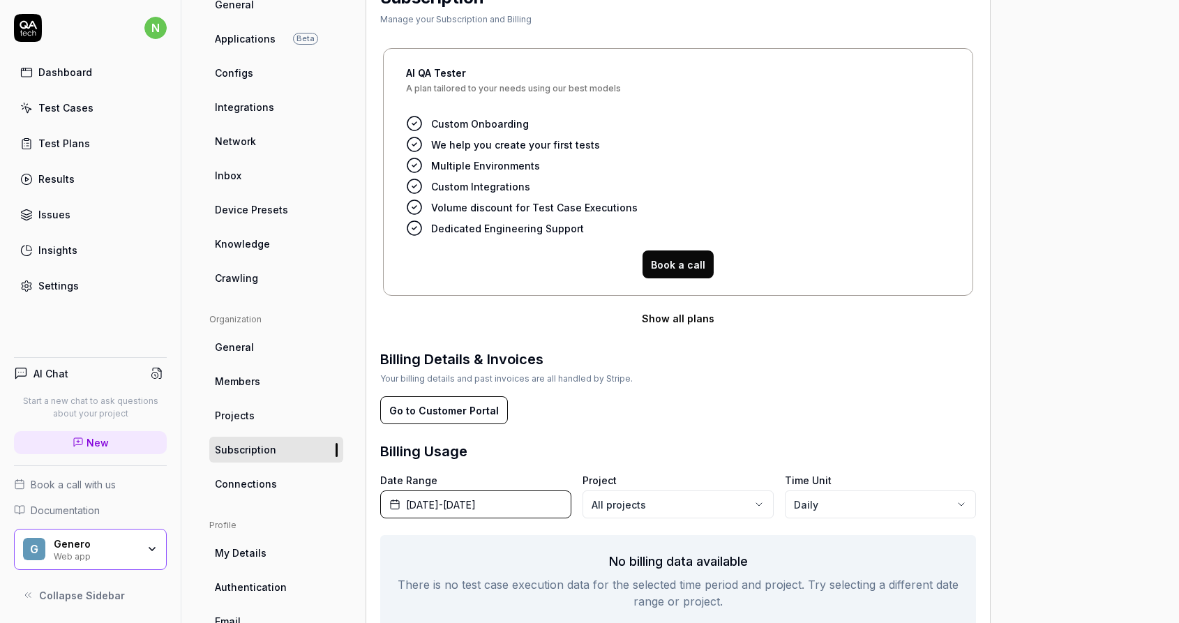
scroll to position [212, 0]
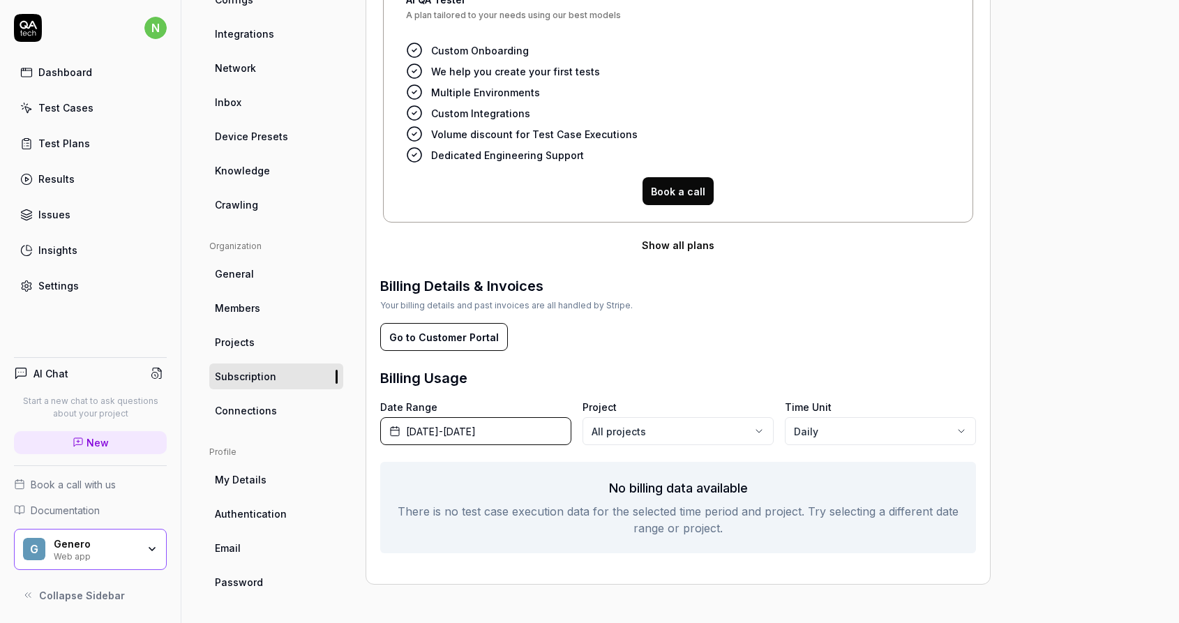
click at [280, 404] on link "Connections" at bounding box center [276, 411] width 134 height 26
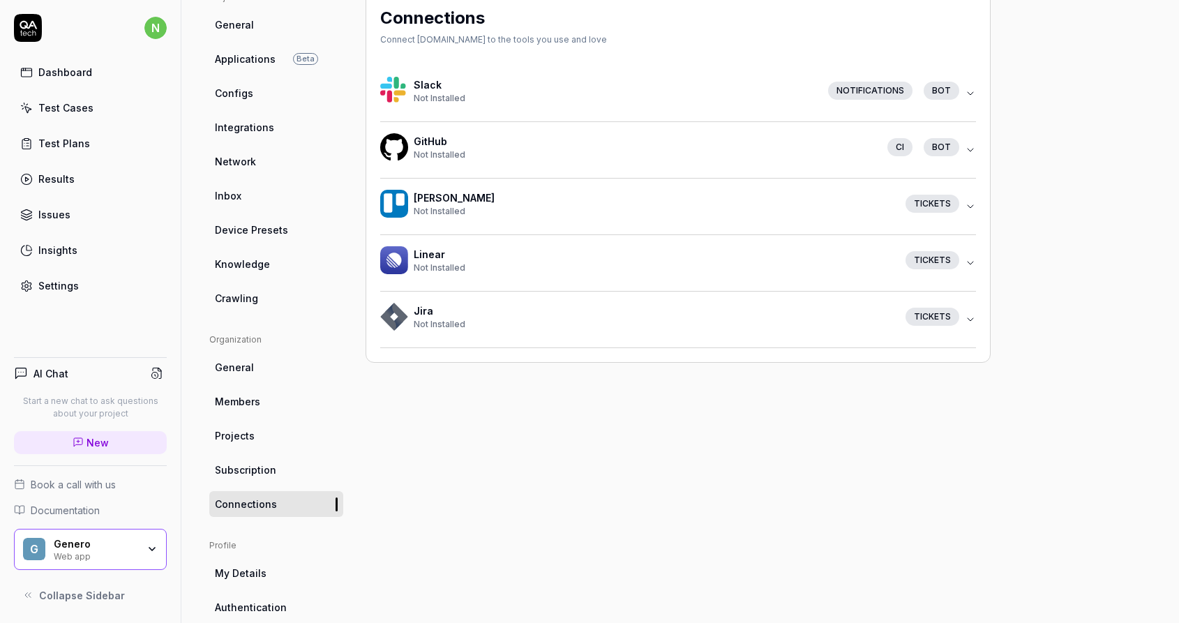
scroll to position [183, 0]
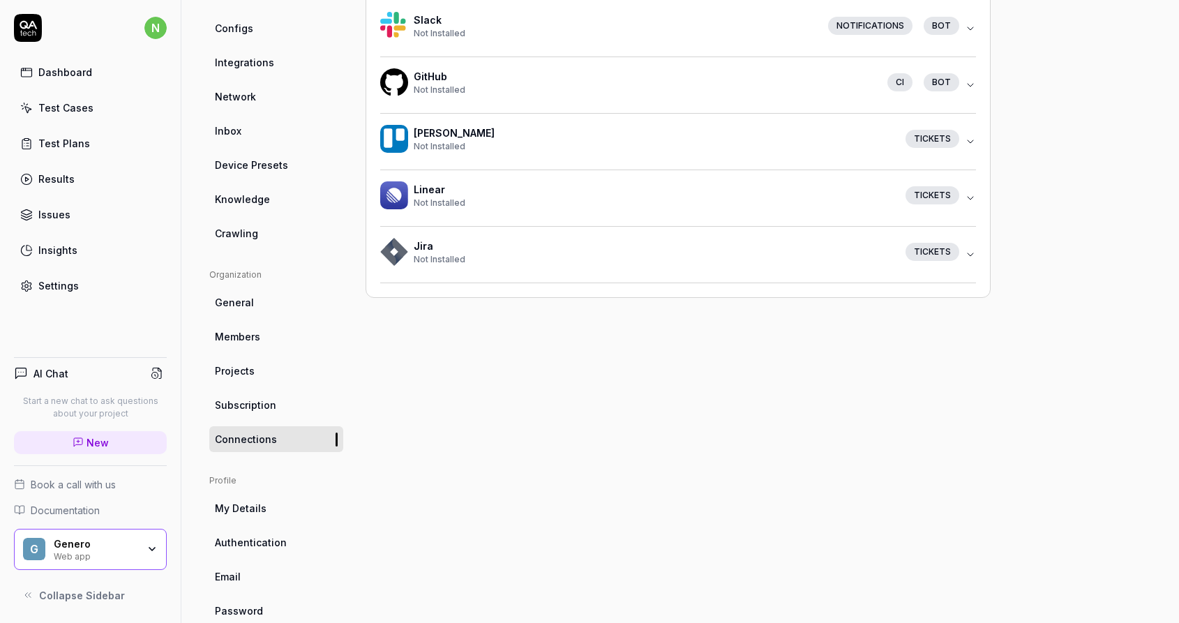
click at [266, 506] on link "My Details" at bounding box center [276, 508] width 134 height 26
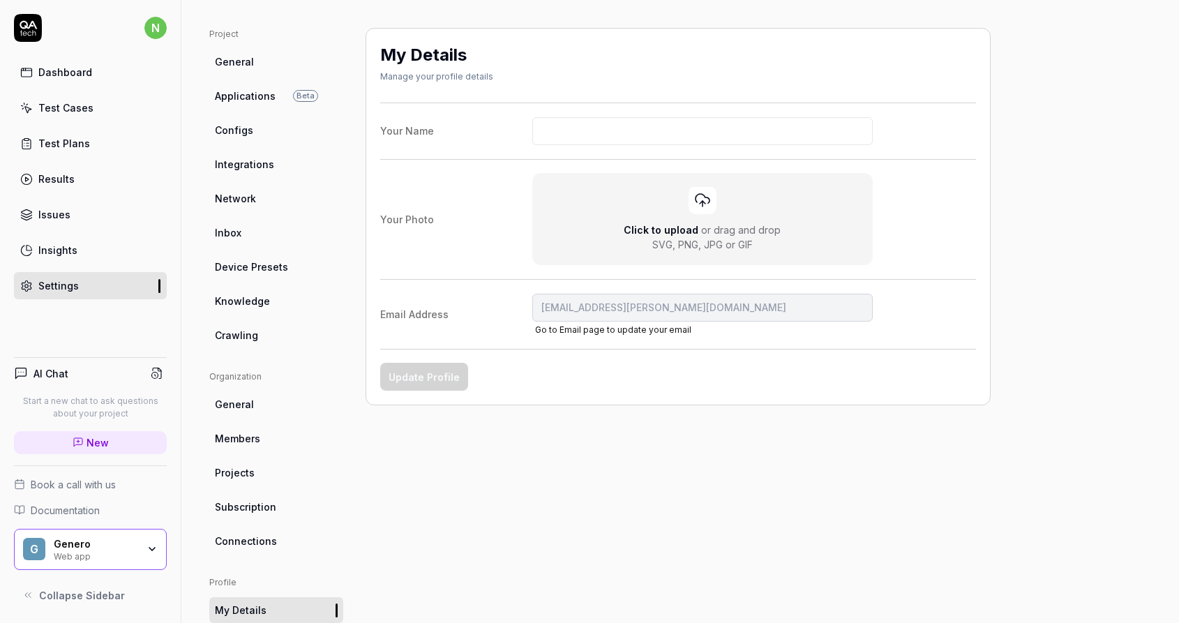
scroll to position [212, 0]
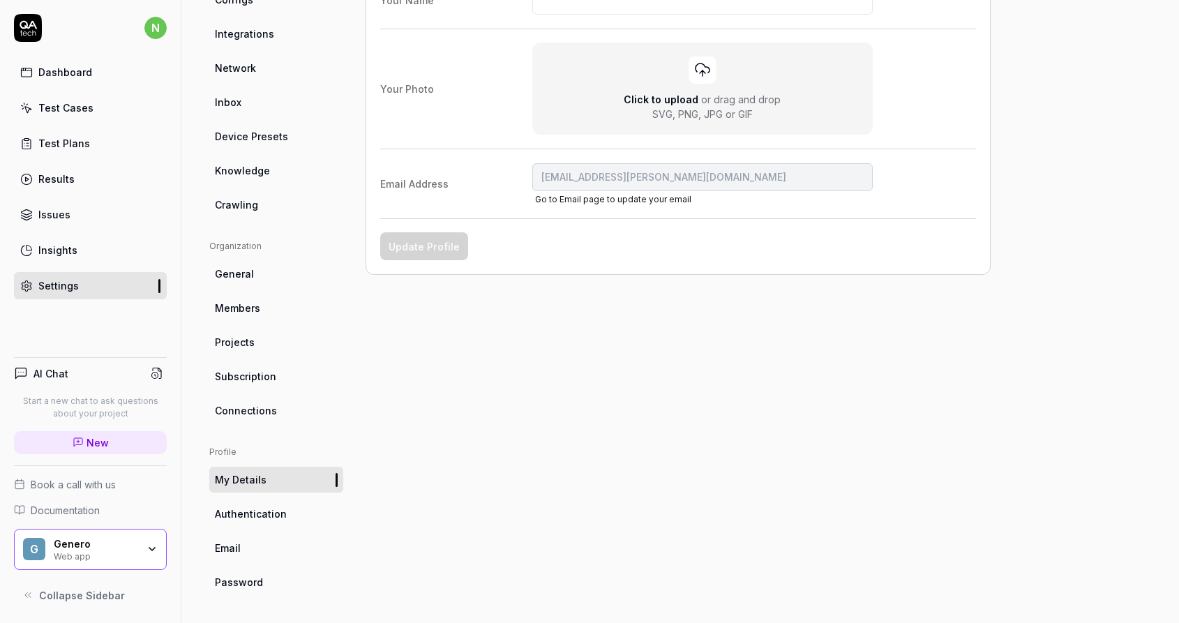
click at [271, 518] on span "Authentication" at bounding box center [251, 513] width 72 height 15
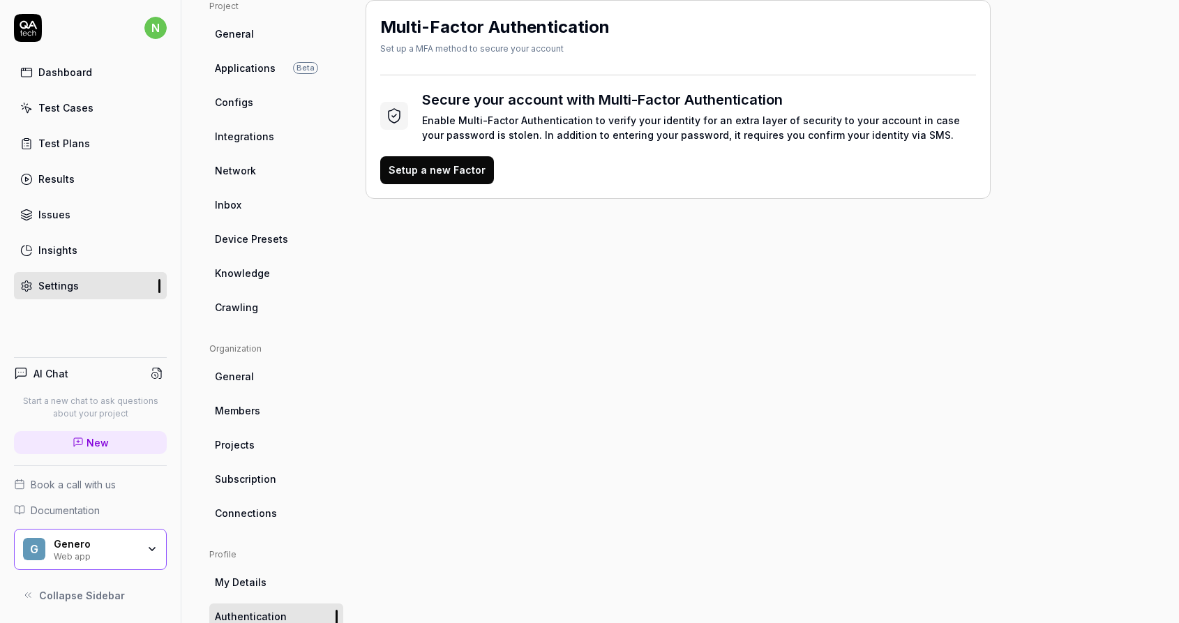
scroll to position [212, 0]
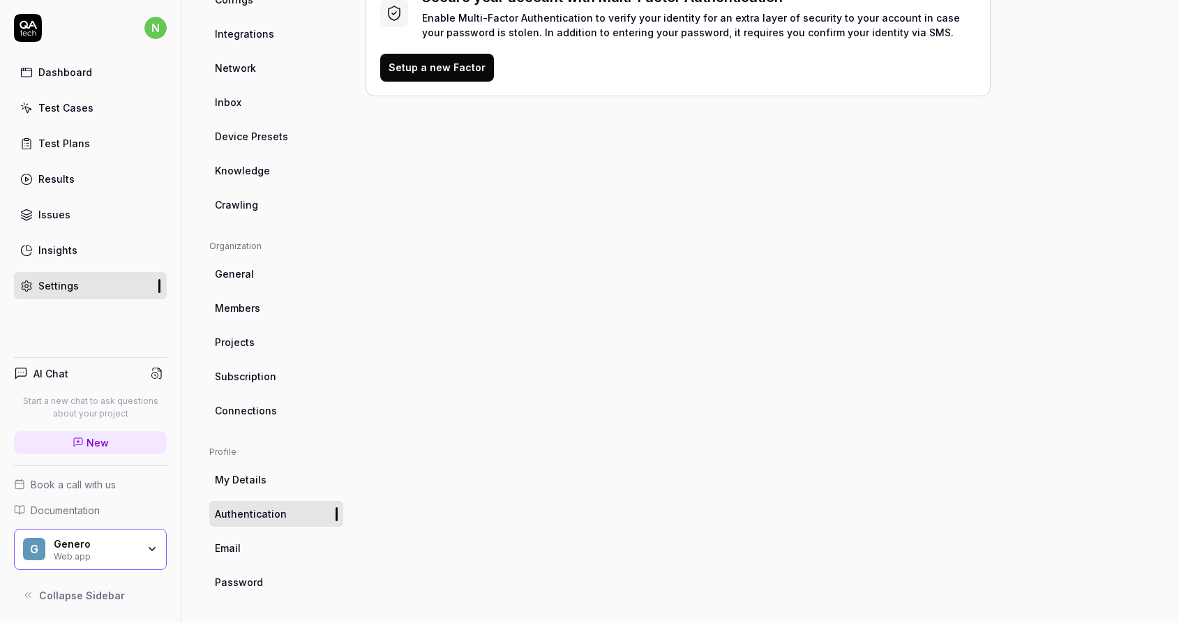
click at [258, 548] on link "Email" at bounding box center [276, 548] width 134 height 26
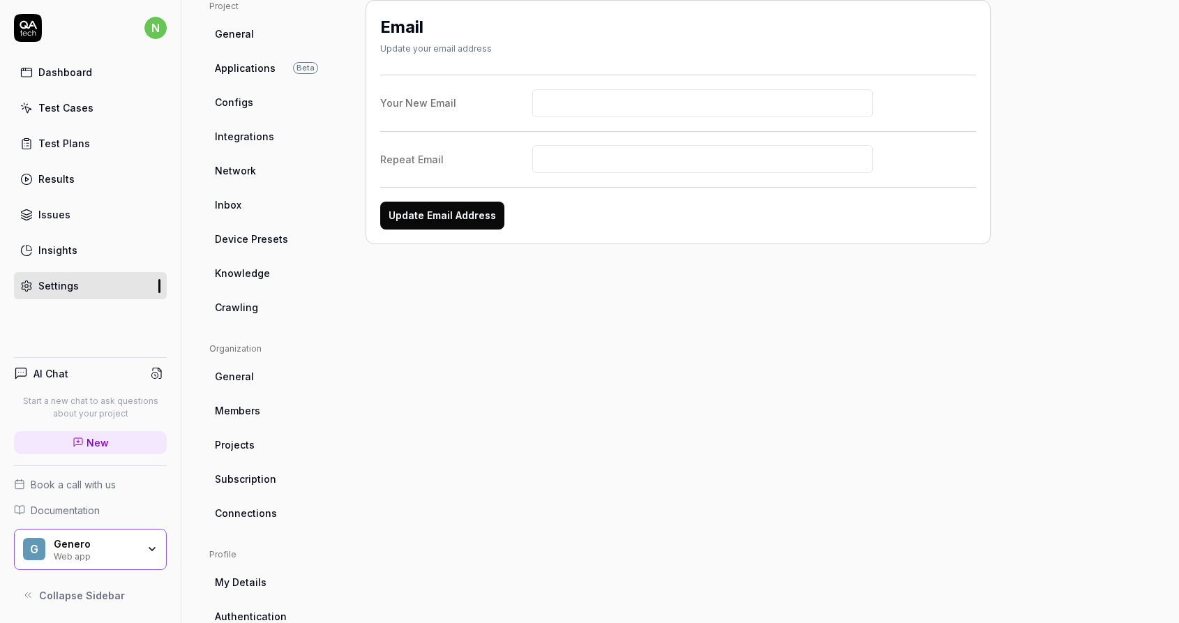
scroll to position [212, 0]
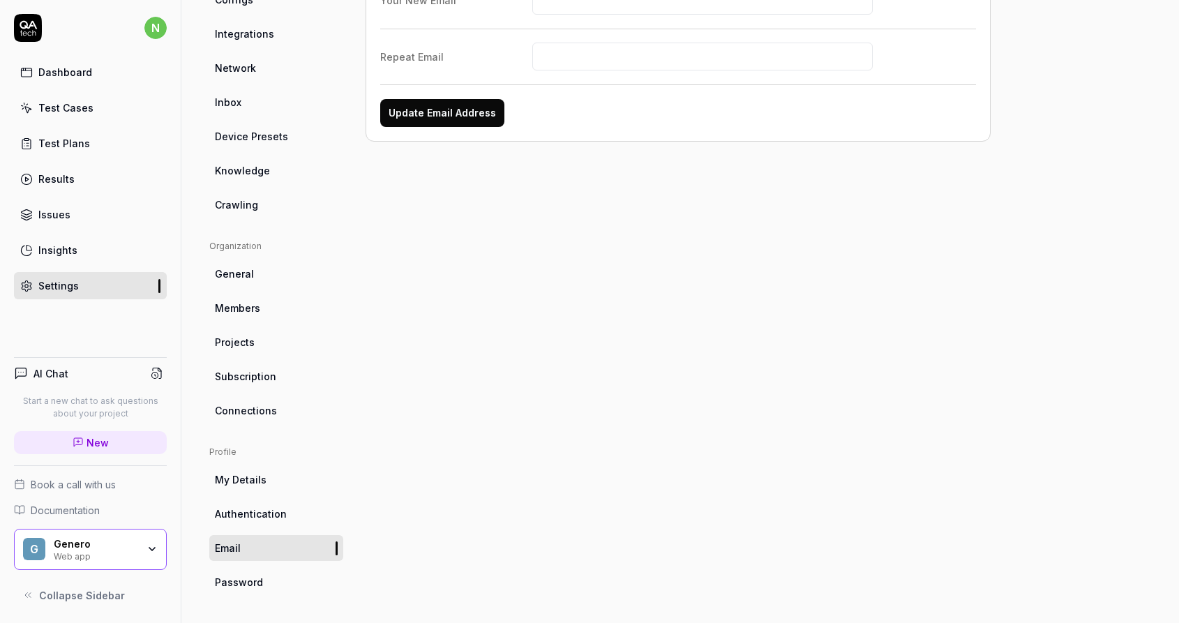
click at [248, 579] on span "Password" at bounding box center [239, 582] width 48 height 15
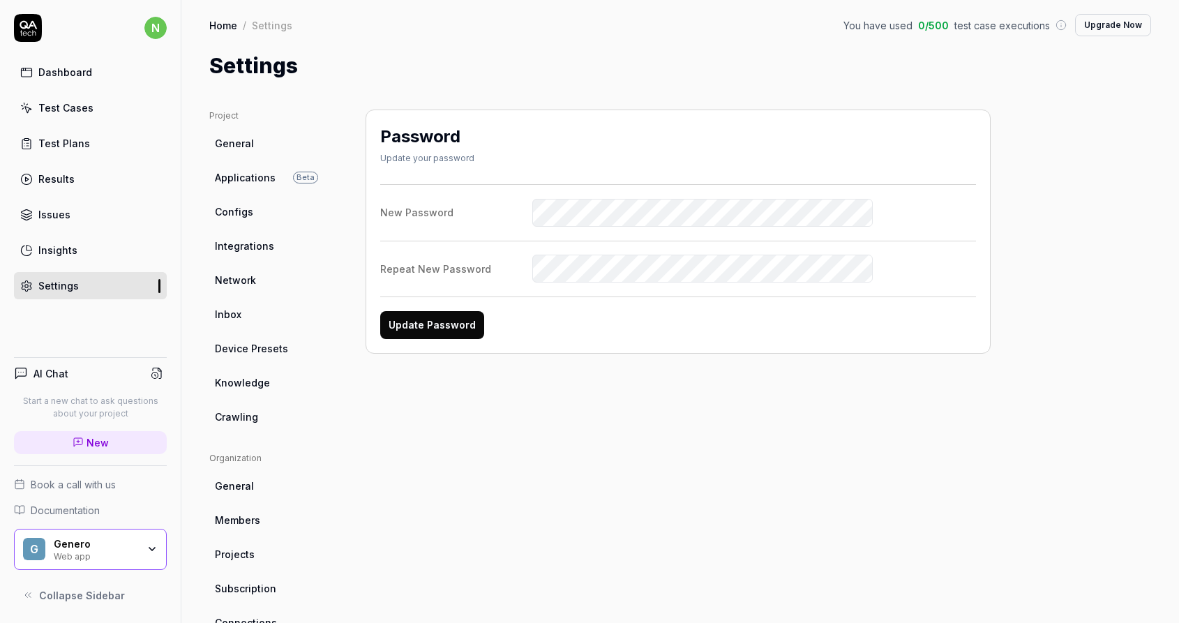
click at [269, 142] on link "General" at bounding box center [276, 143] width 134 height 26
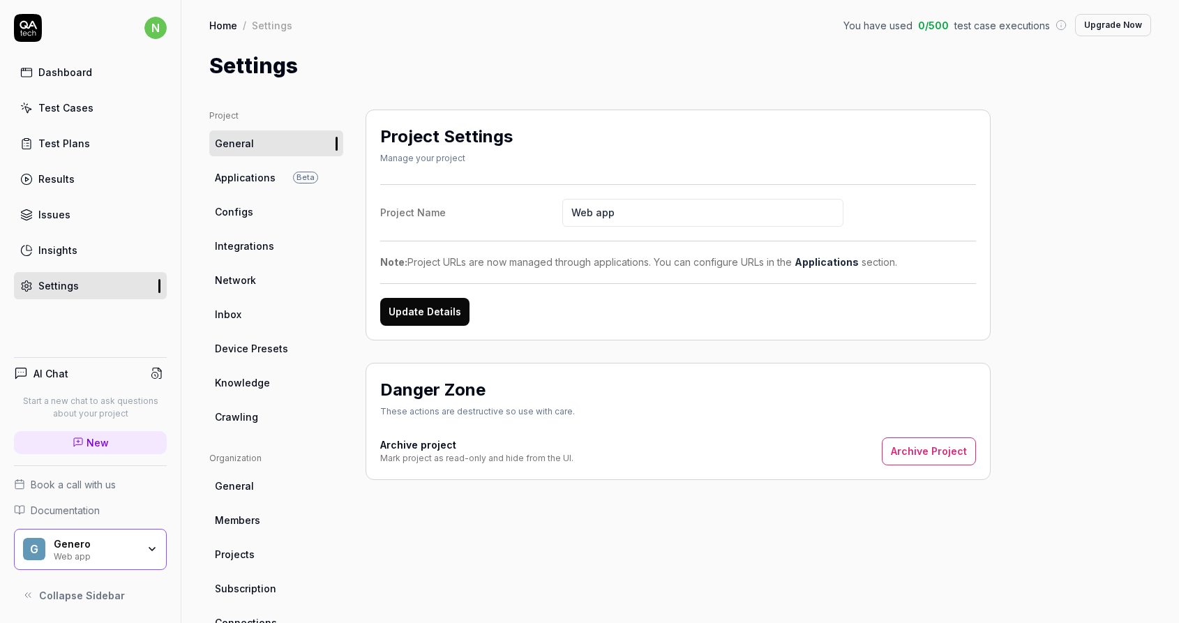
click at [76, 137] on div "Test Plans" at bounding box center [64, 143] width 52 height 15
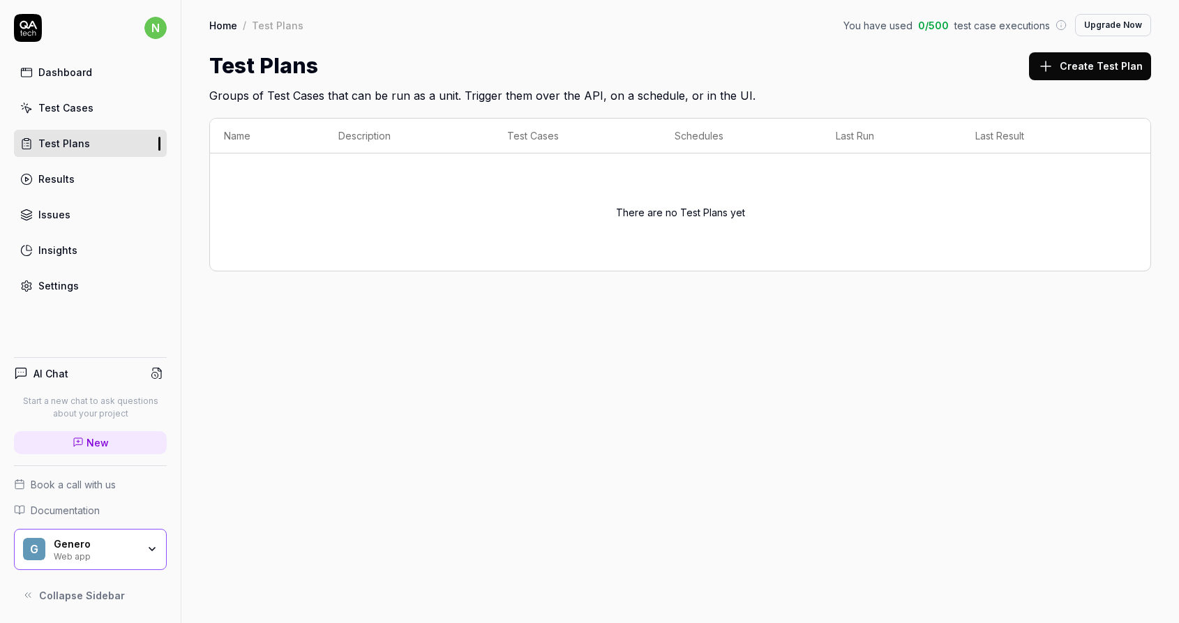
click at [81, 109] on div "Test Cases" at bounding box center [65, 107] width 55 height 15
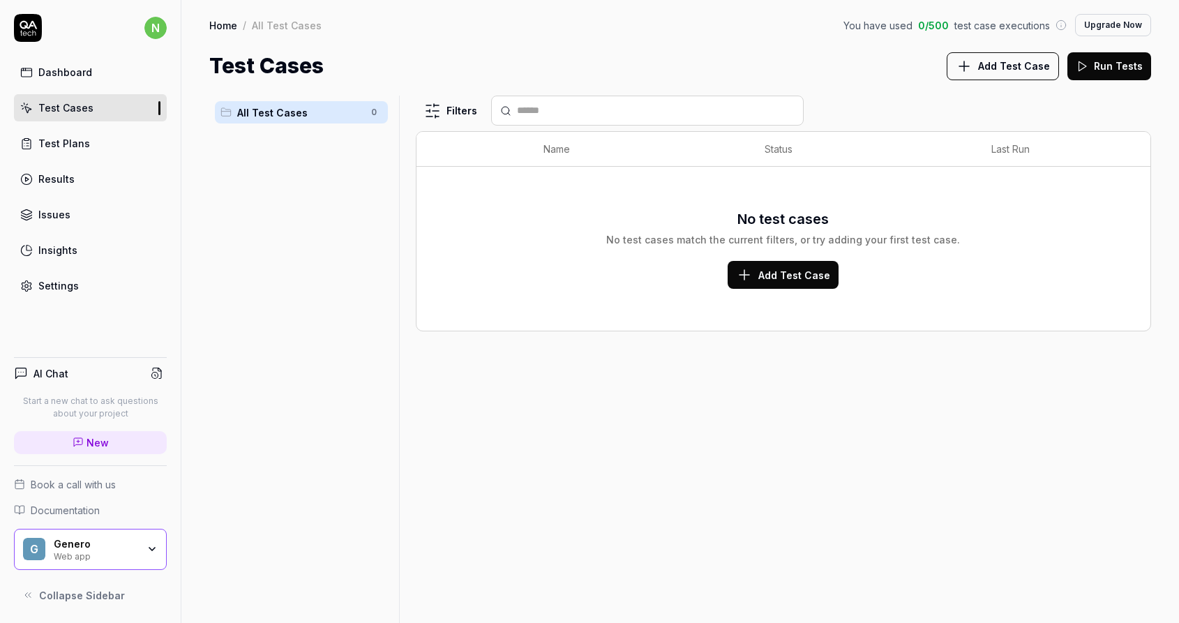
click at [73, 172] on link "Results" at bounding box center [90, 178] width 153 height 27
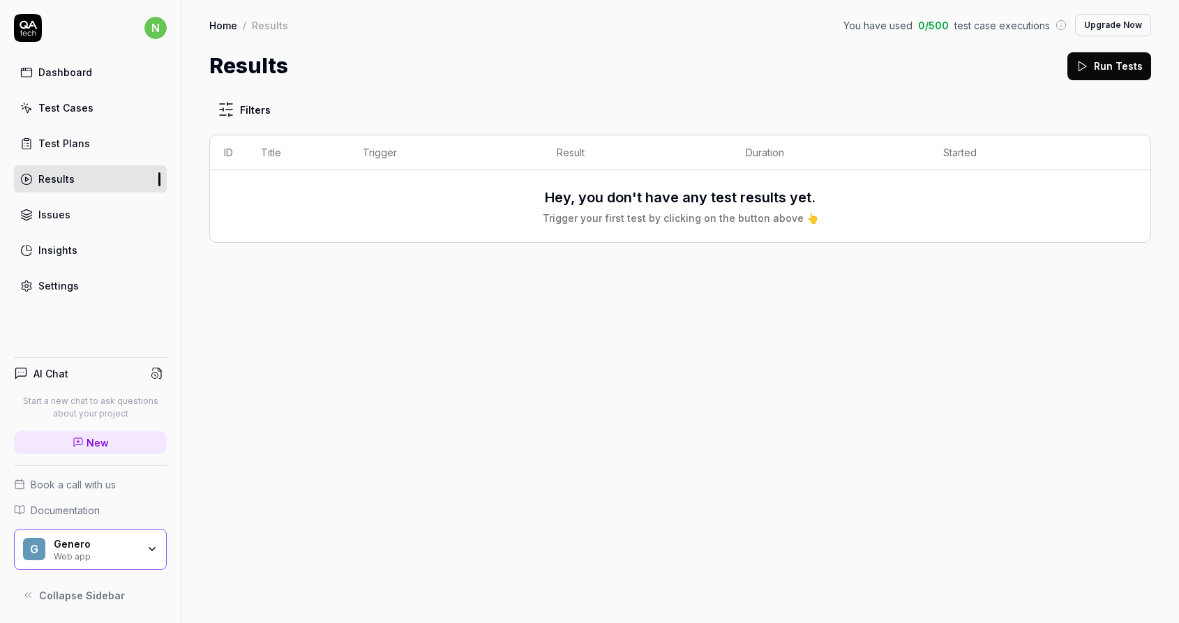
click at [29, 31] on icon at bounding box center [28, 28] width 28 height 28
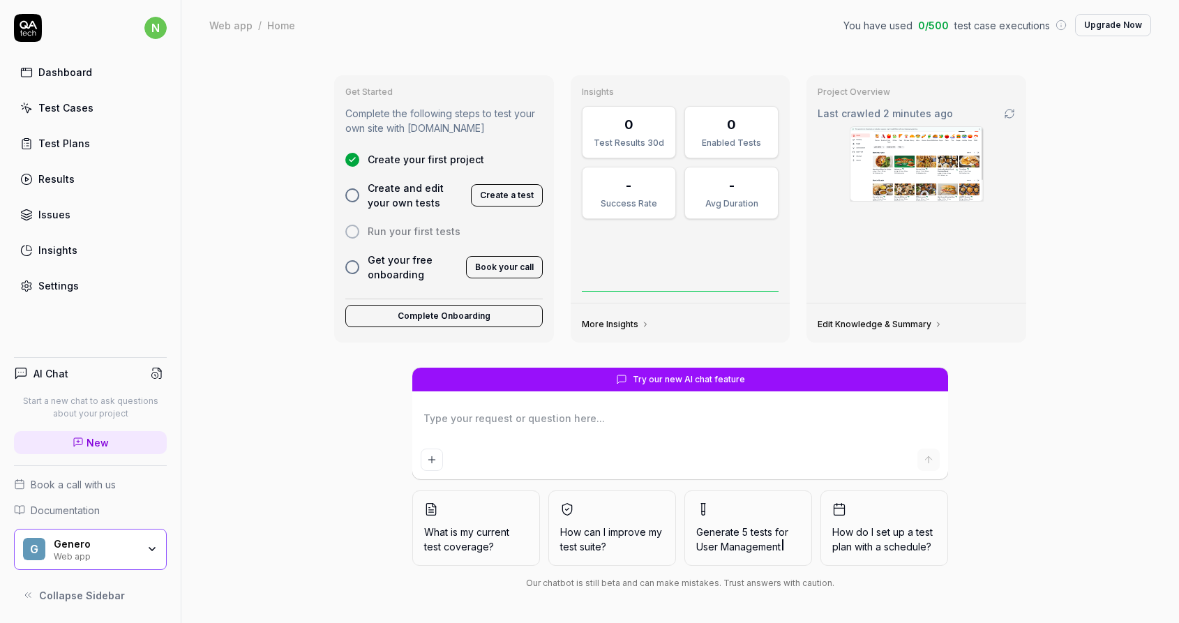
click at [874, 155] on img at bounding box center [916, 164] width 133 height 74
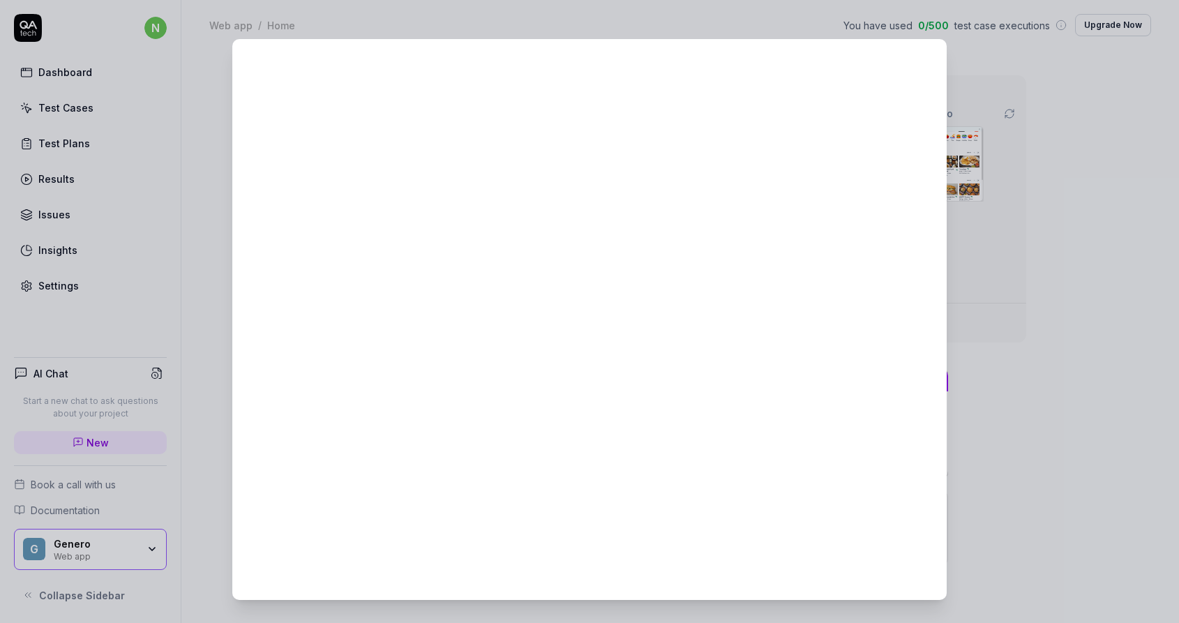
scroll to position [414, 0]
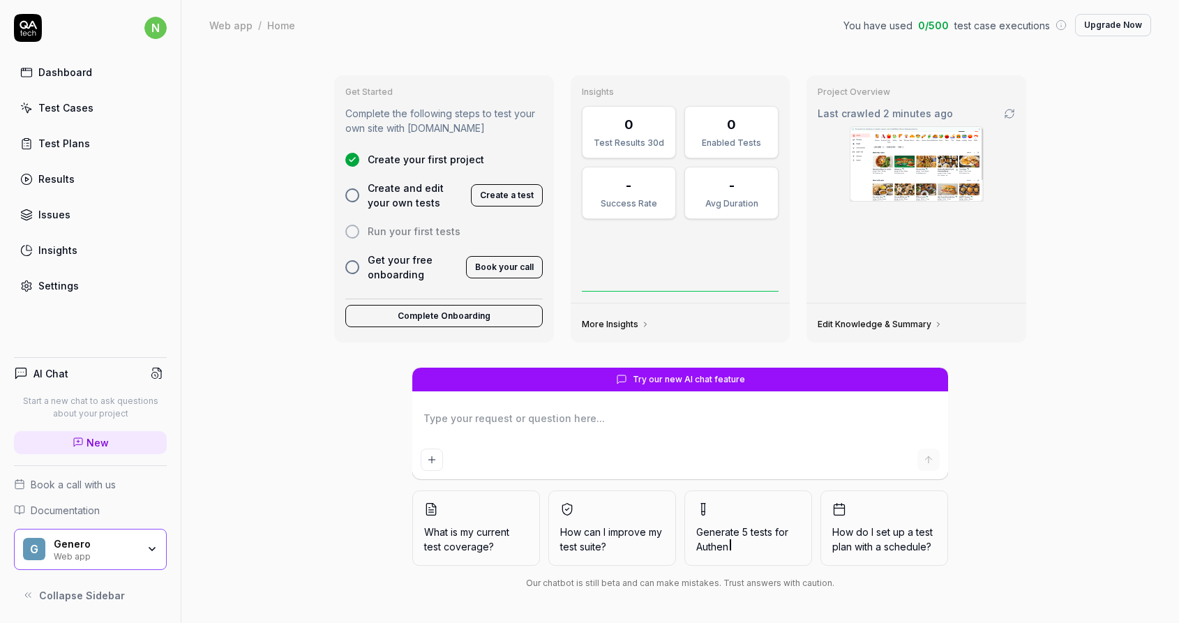
click at [66, 108] on div "Test Cases" at bounding box center [65, 107] width 55 height 15
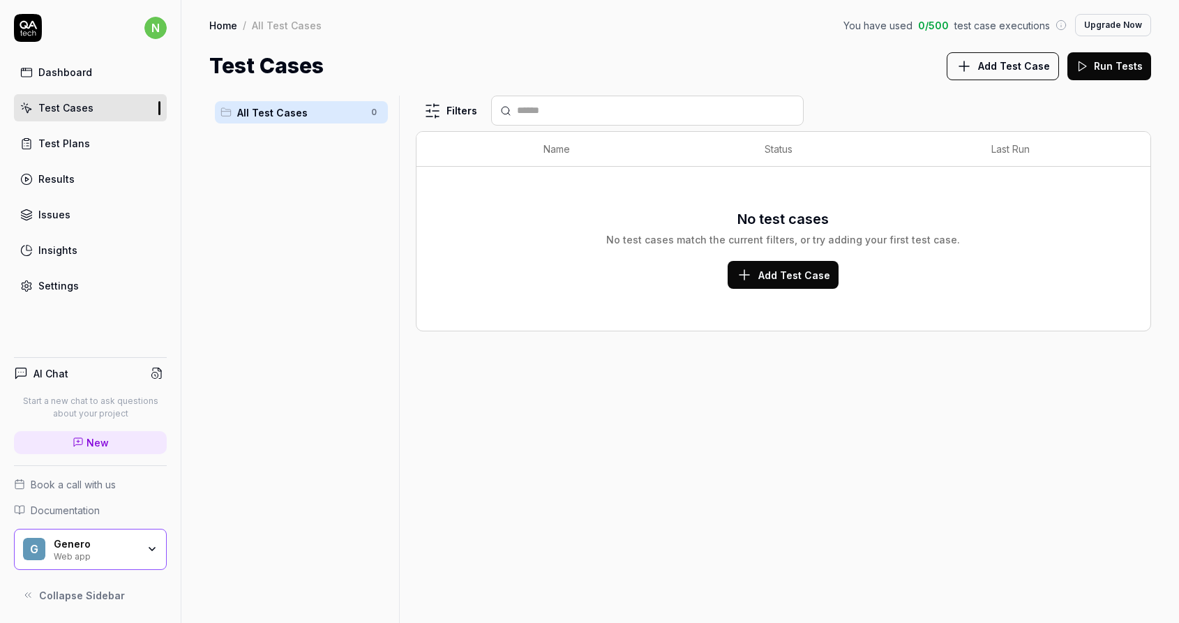
click at [778, 278] on span "Add Test Case" at bounding box center [794, 275] width 72 height 15
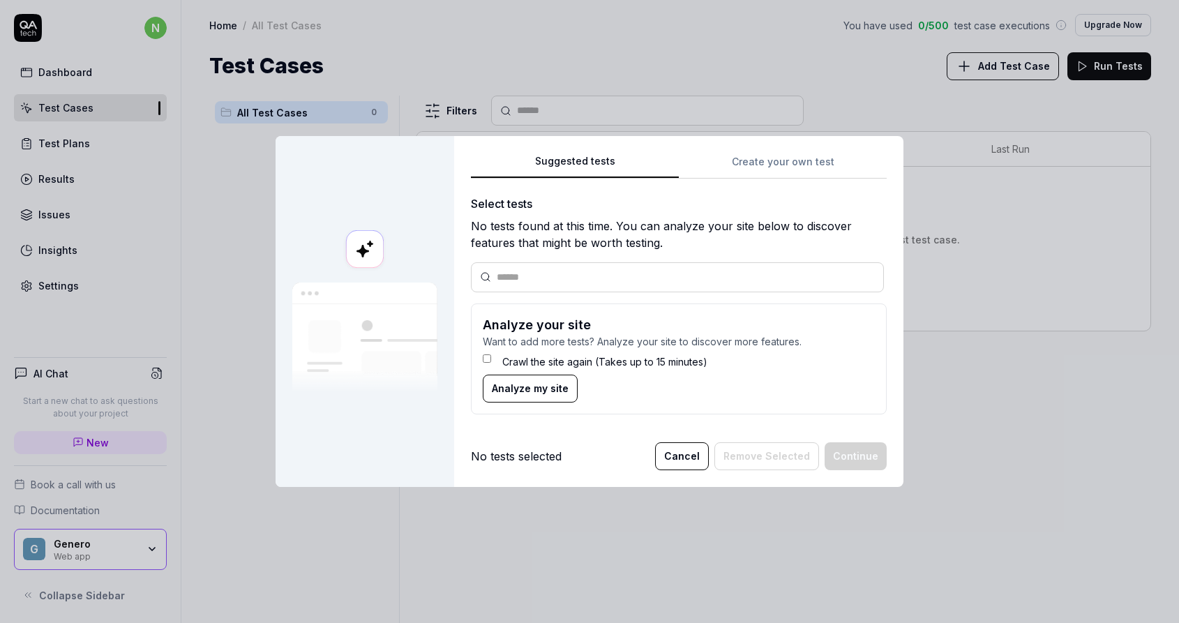
click at [493, 359] on div "Crawl the site again (Takes up to 15 minutes)" at bounding box center [679, 362] width 392 height 26
click at [674, 460] on button "Cancel" at bounding box center [682, 456] width 54 height 28
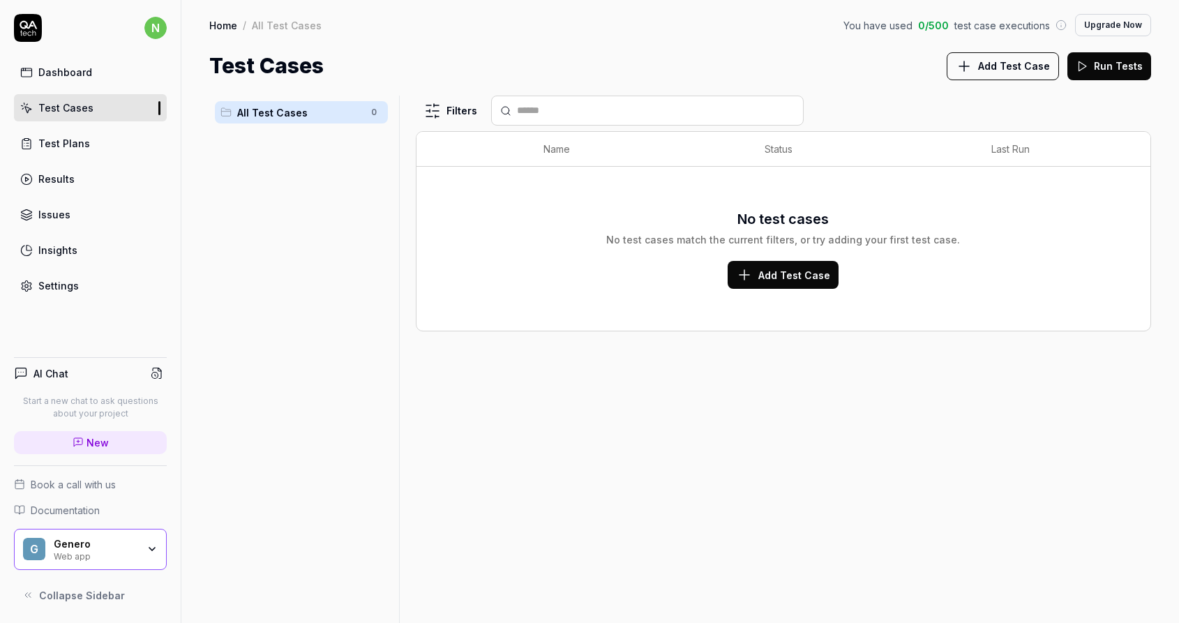
click at [54, 63] on link "Dashboard" at bounding box center [90, 72] width 153 height 27
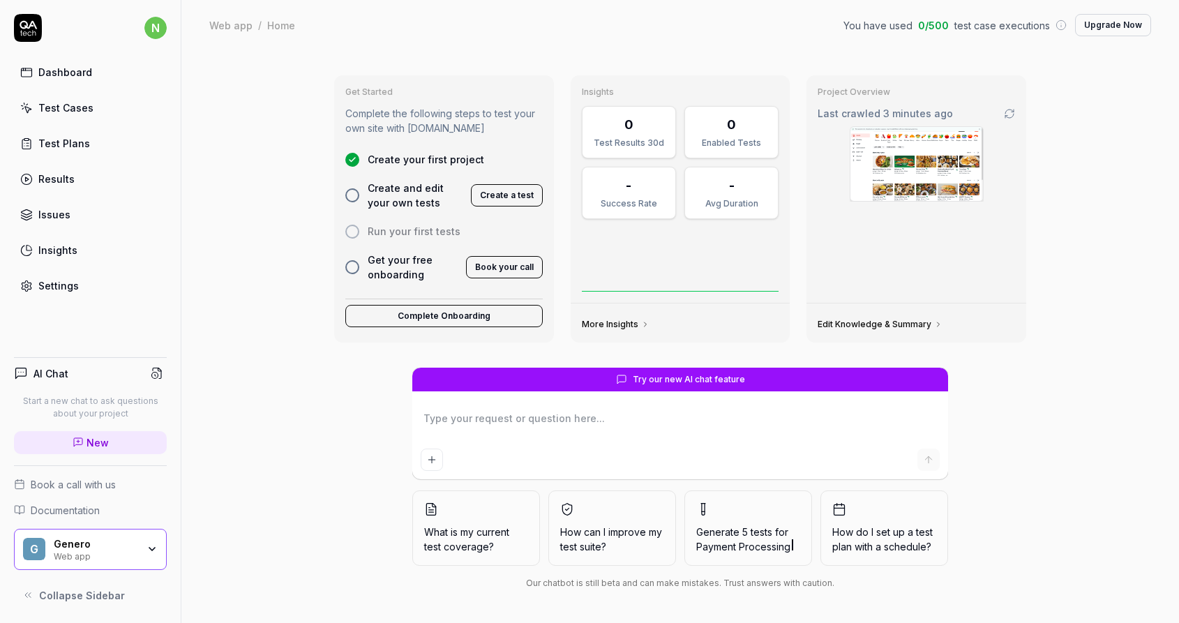
type textarea "*"
click at [74, 151] on link "Test Plans" at bounding box center [90, 143] width 153 height 27
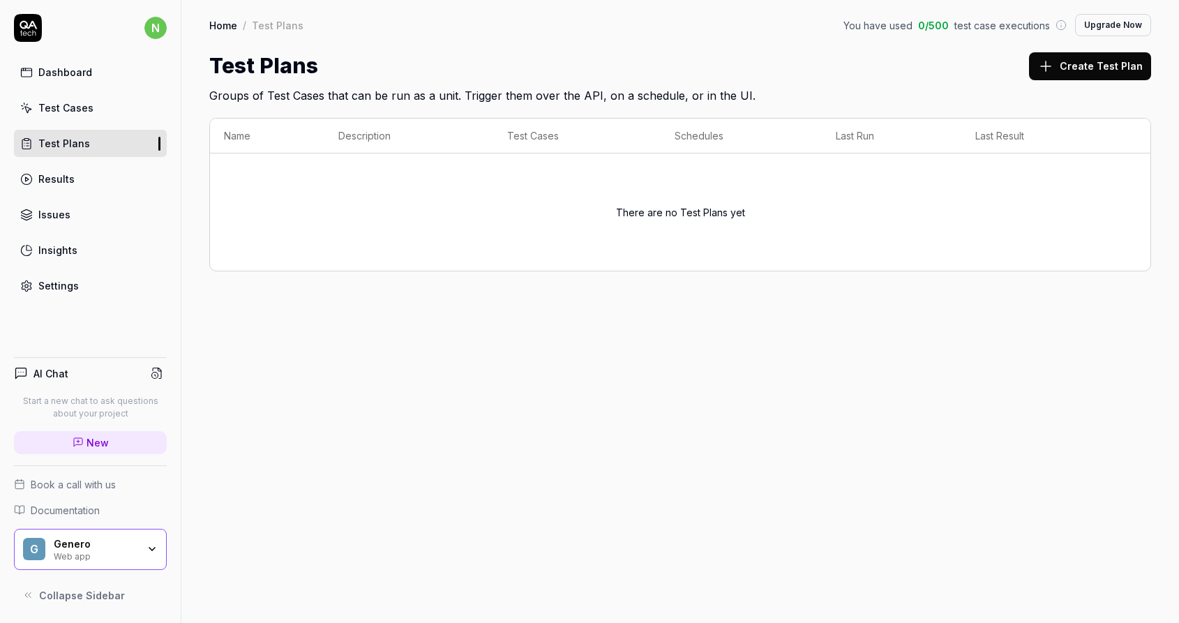
click at [74, 110] on div "Test Cases" at bounding box center [65, 107] width 55 height 15
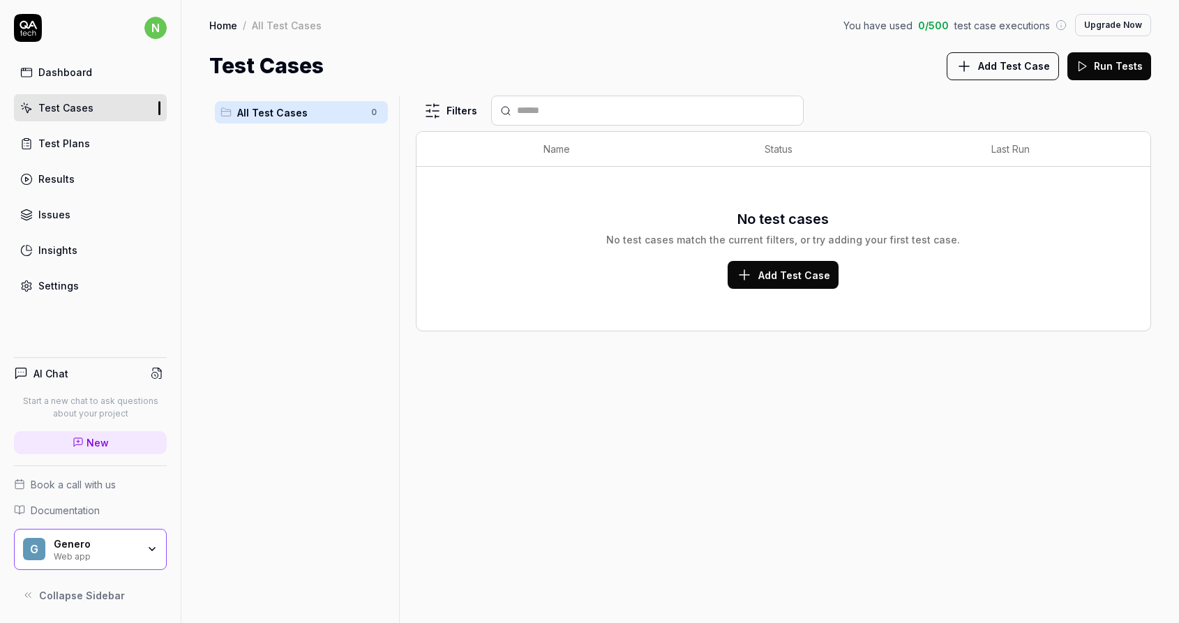
click at [76, 213] on link "Issues" at bounding box center [90, 214] width 153 height 27
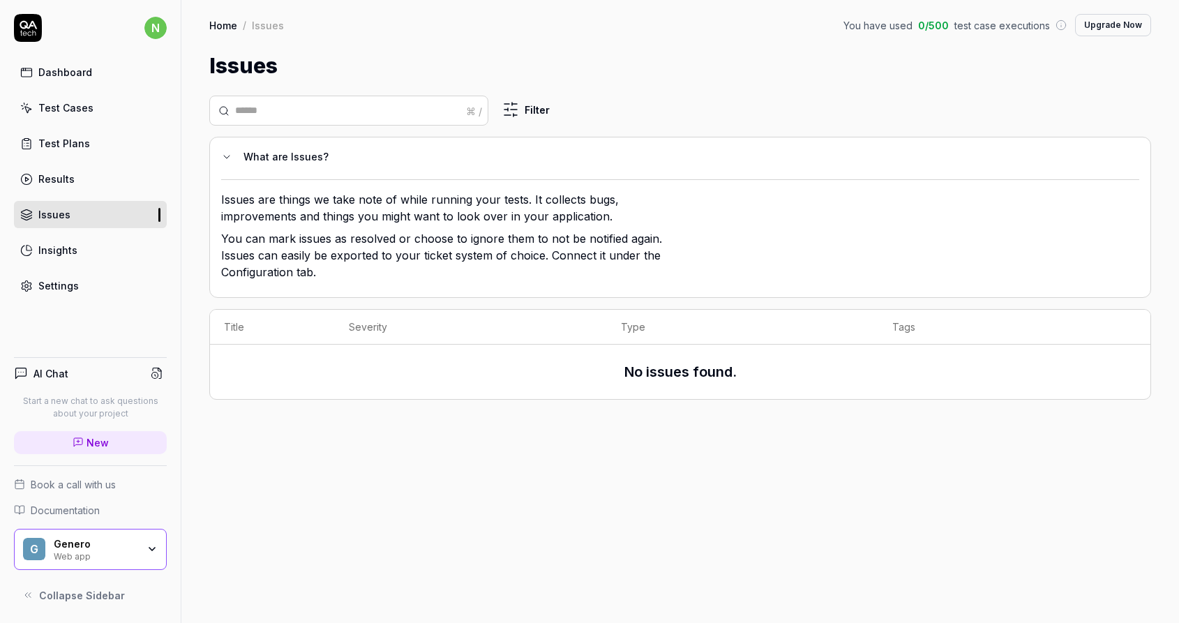
click at [85, 252] on link "Insights" at bounding box center [90, 249] width 153 height 27
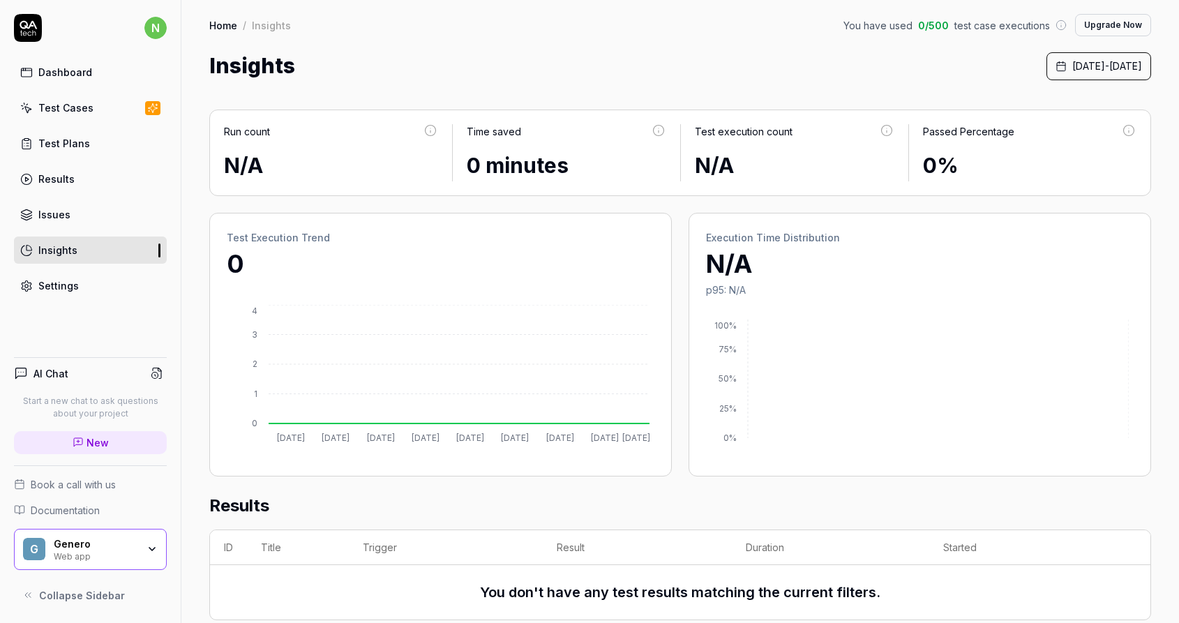
click at [64, 111] on div "Test Cases" at bounding box center [65, 107] width 55 height 15
